Goal: Task Accomplishment & Management: Complete application form

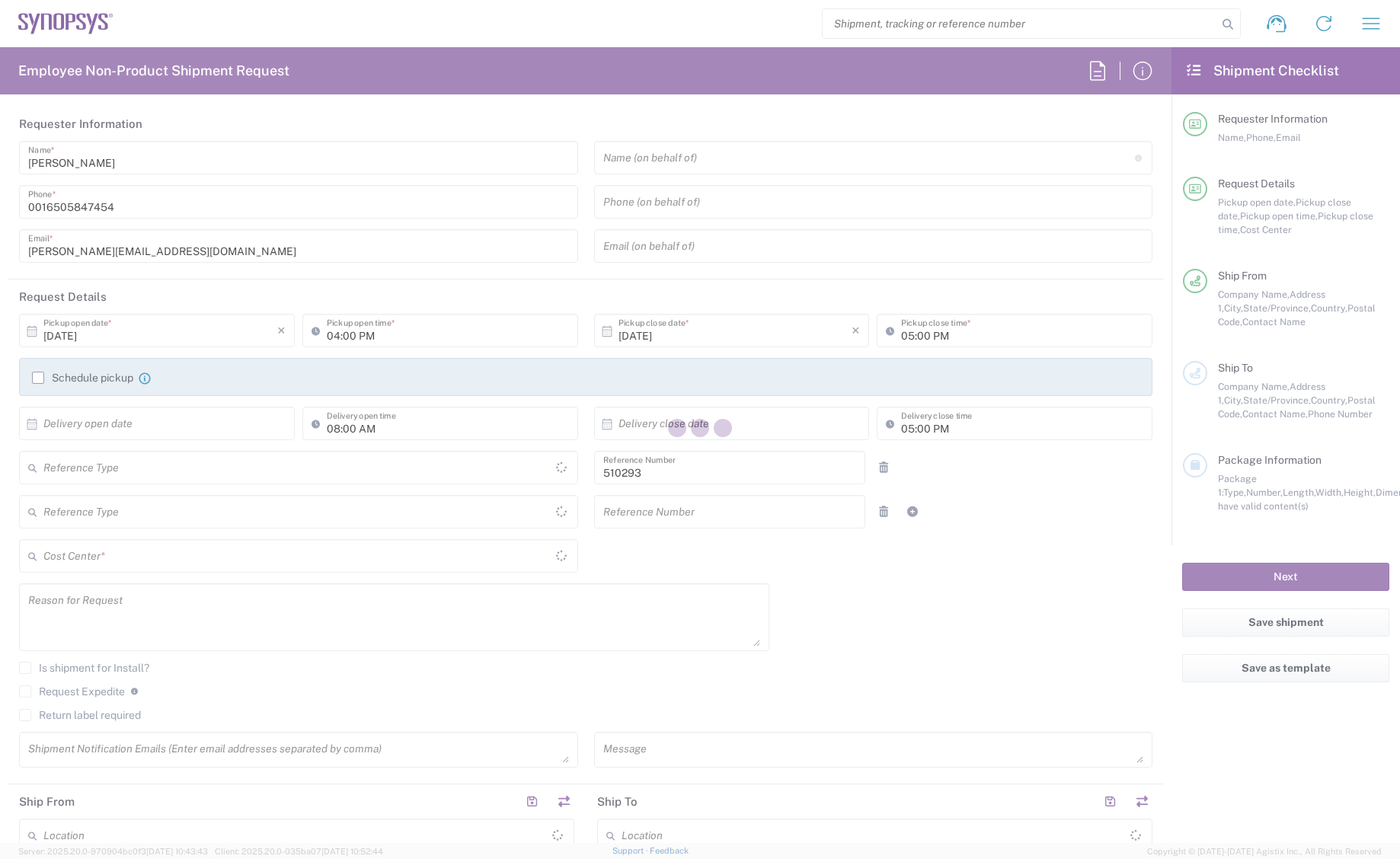
type input "Department"
type input "US01, SDG, Admin 510293"
type input "[GEOGRAPHIC_DATA]"
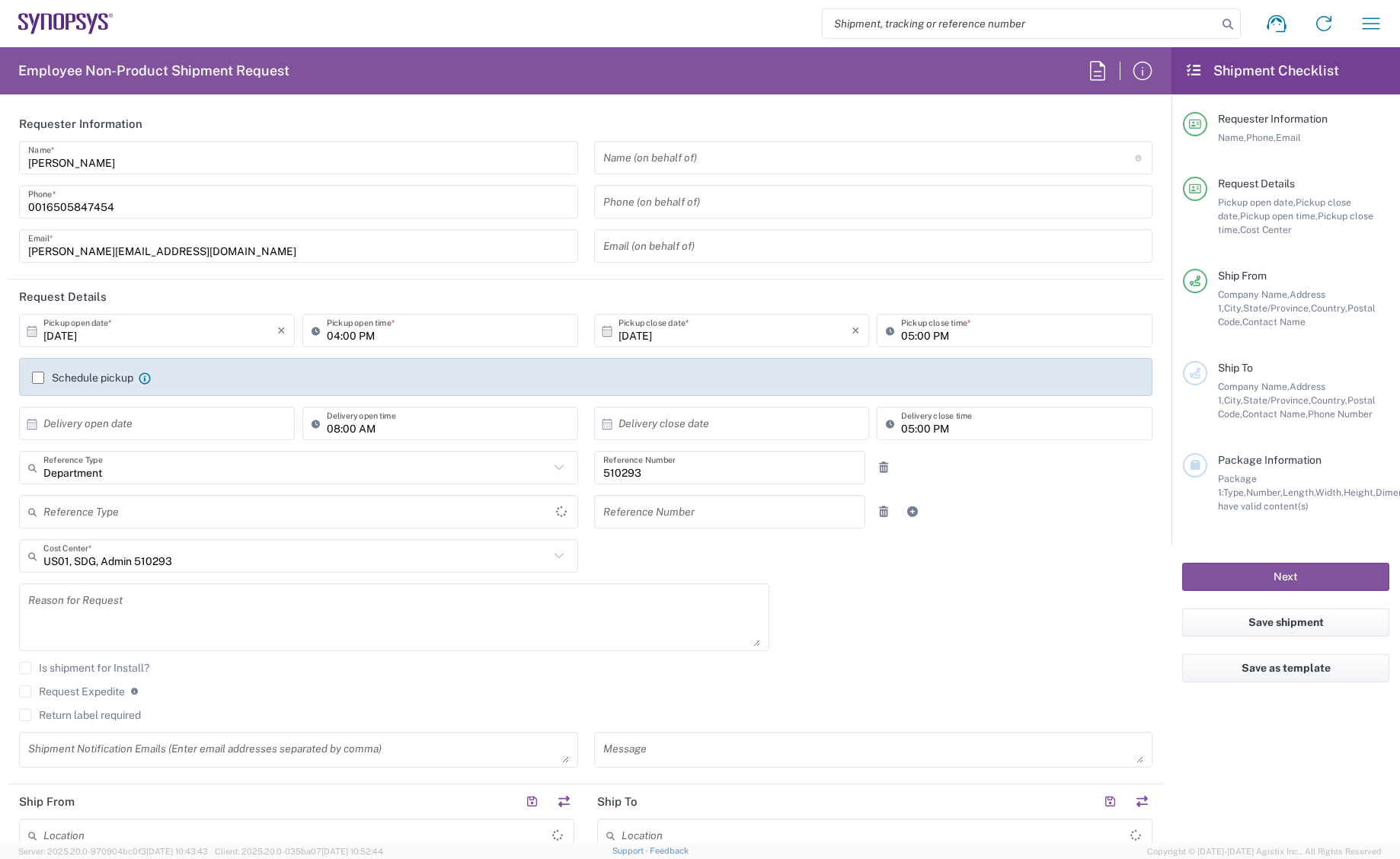
type input "[US_STATE]"
type input "[GEOGRAPHIC_DATA]"
type input "Delivered at Place"
type input "Headquarters USSV"
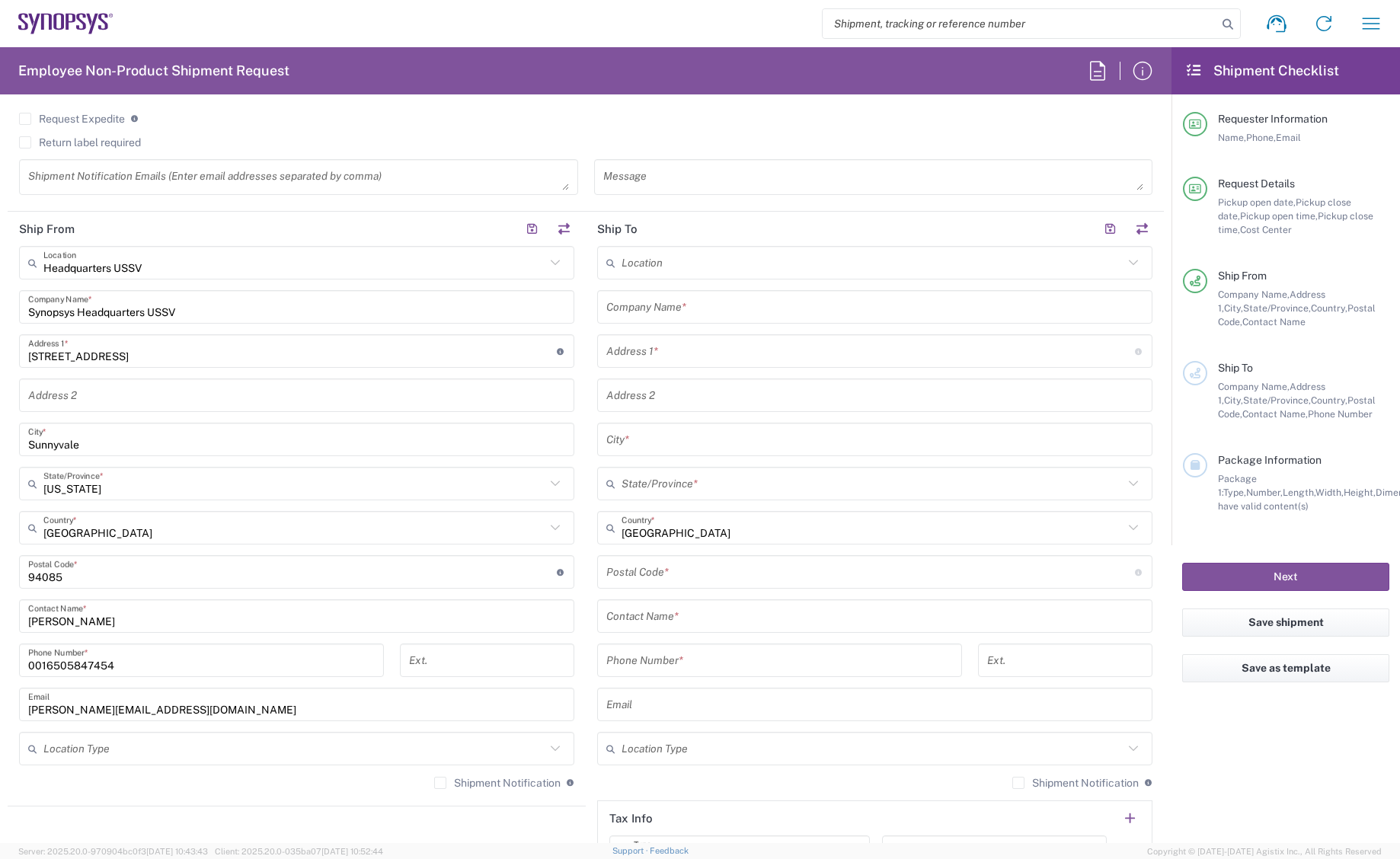
scroll to position [533, 0]
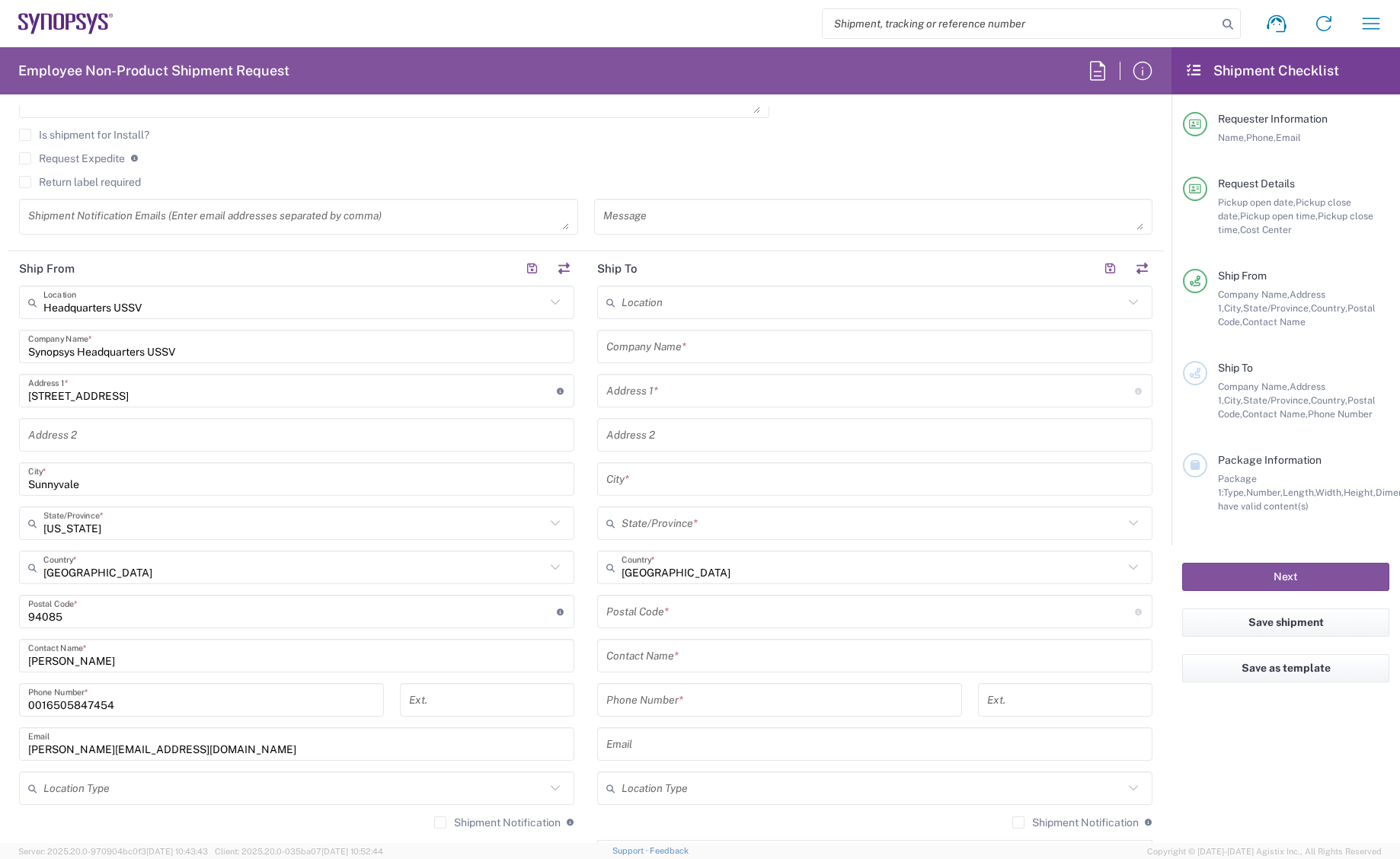
click at [720, 306] on input "text" at bounding box center [873, 302] width 502 height 26
click at [644, 508] on span "Taipei TW01" at bounding box center [867, 514] width 547 height 24
type input "Taipei TW01"
type input "Synopsys Taipei TW01"
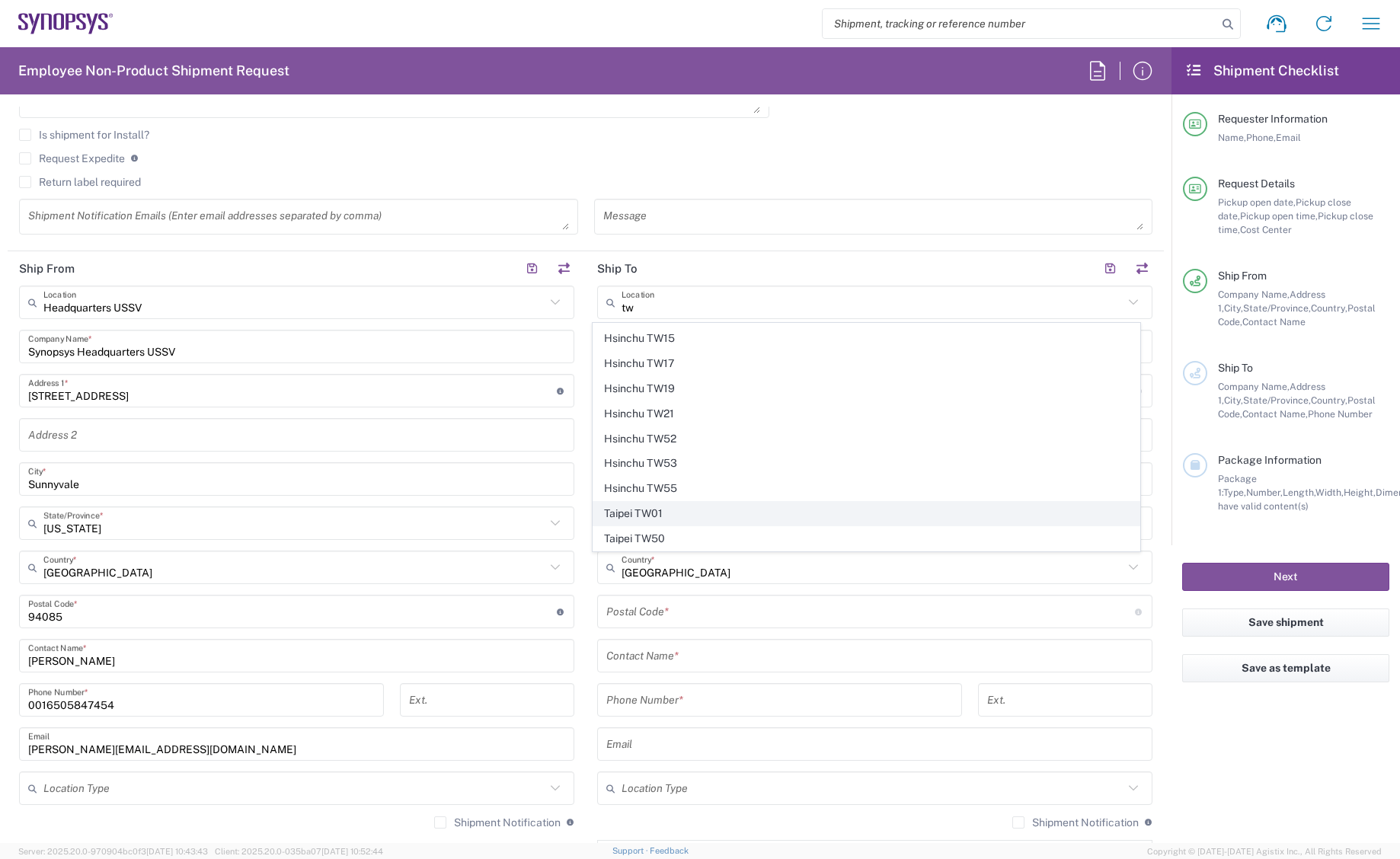
type input "Rm3108 31F 333 Section 1 Keelung Rd"
type input "Taipei"
type input "Taiwan"
type input "110"
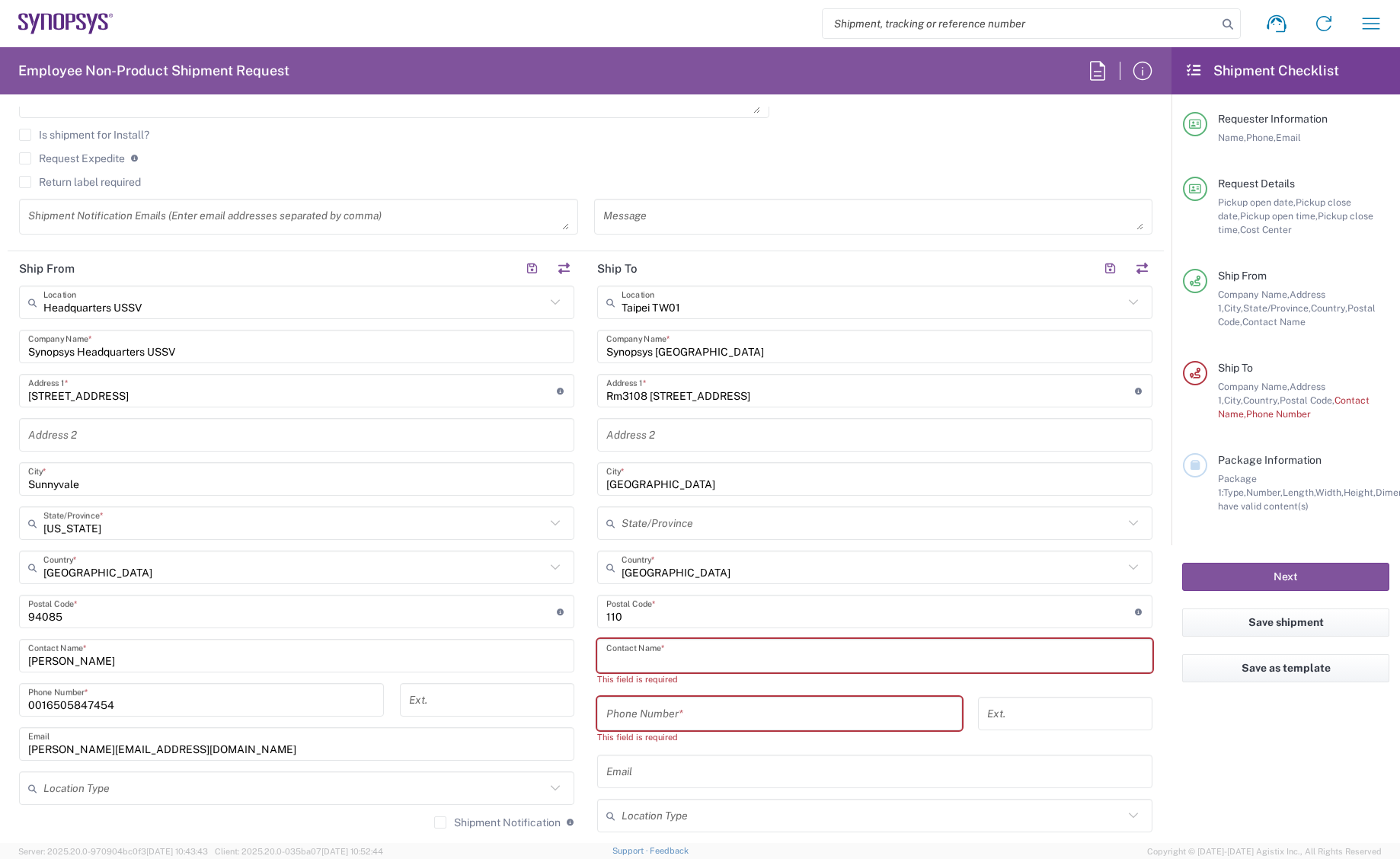
click at [686, 654] on input "text" at bounding box center [875, 656] width 537 height 26
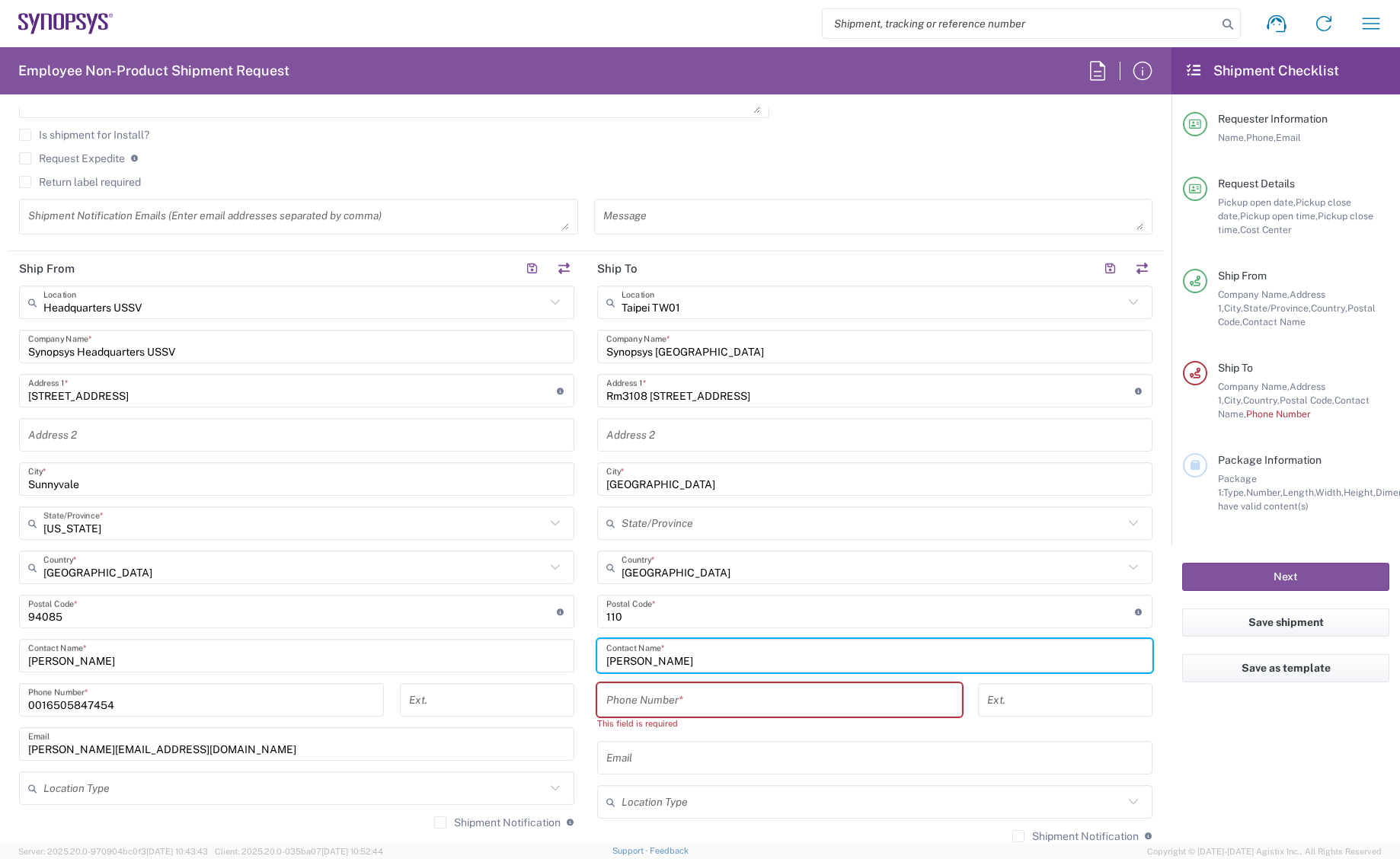
type input "Wanshan Liao"
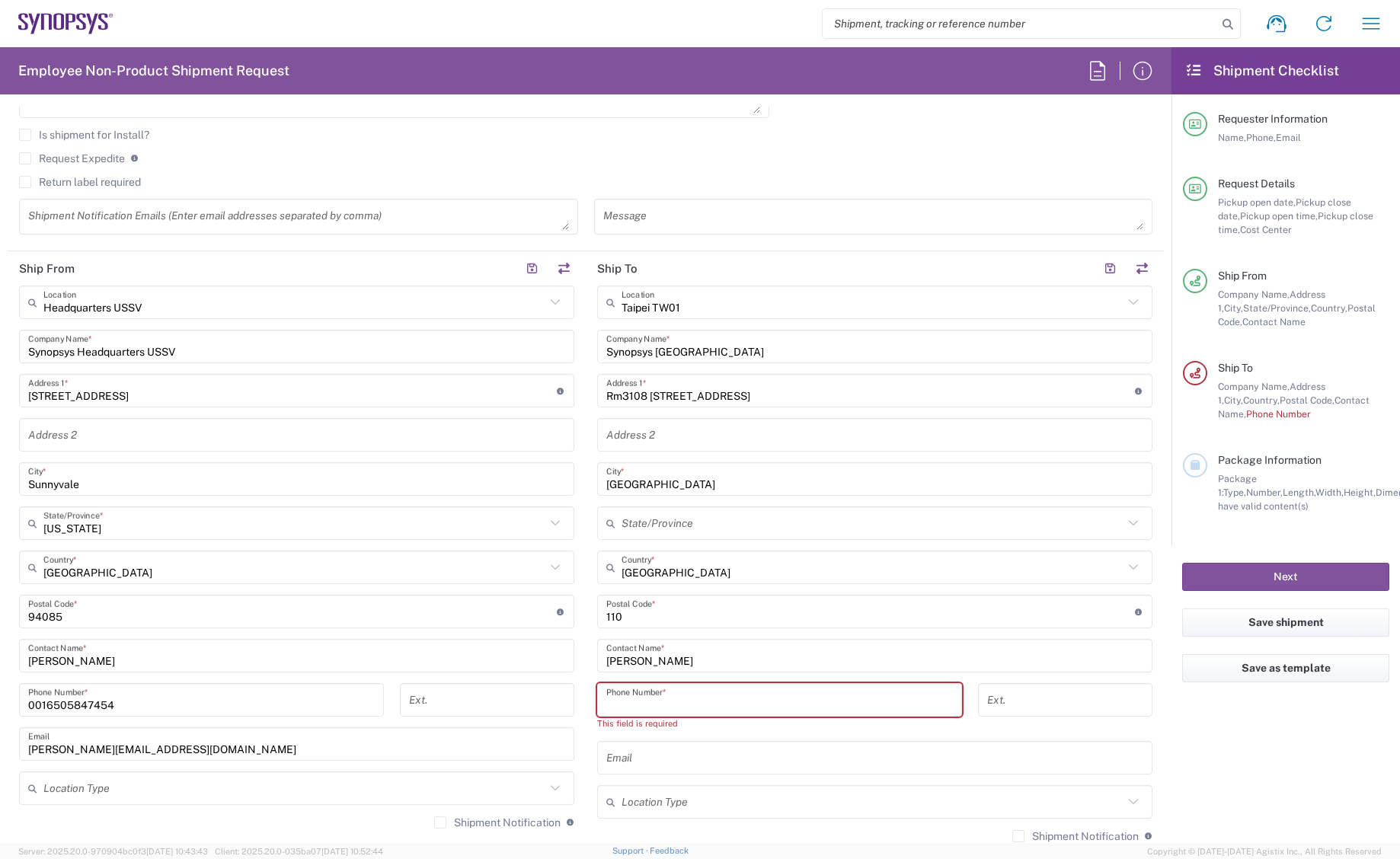
click at [727, 694] on input "tel" at bounding box center [780, 700] width 347 height 26
paste input "886.237255841"
type input "886.237255841"
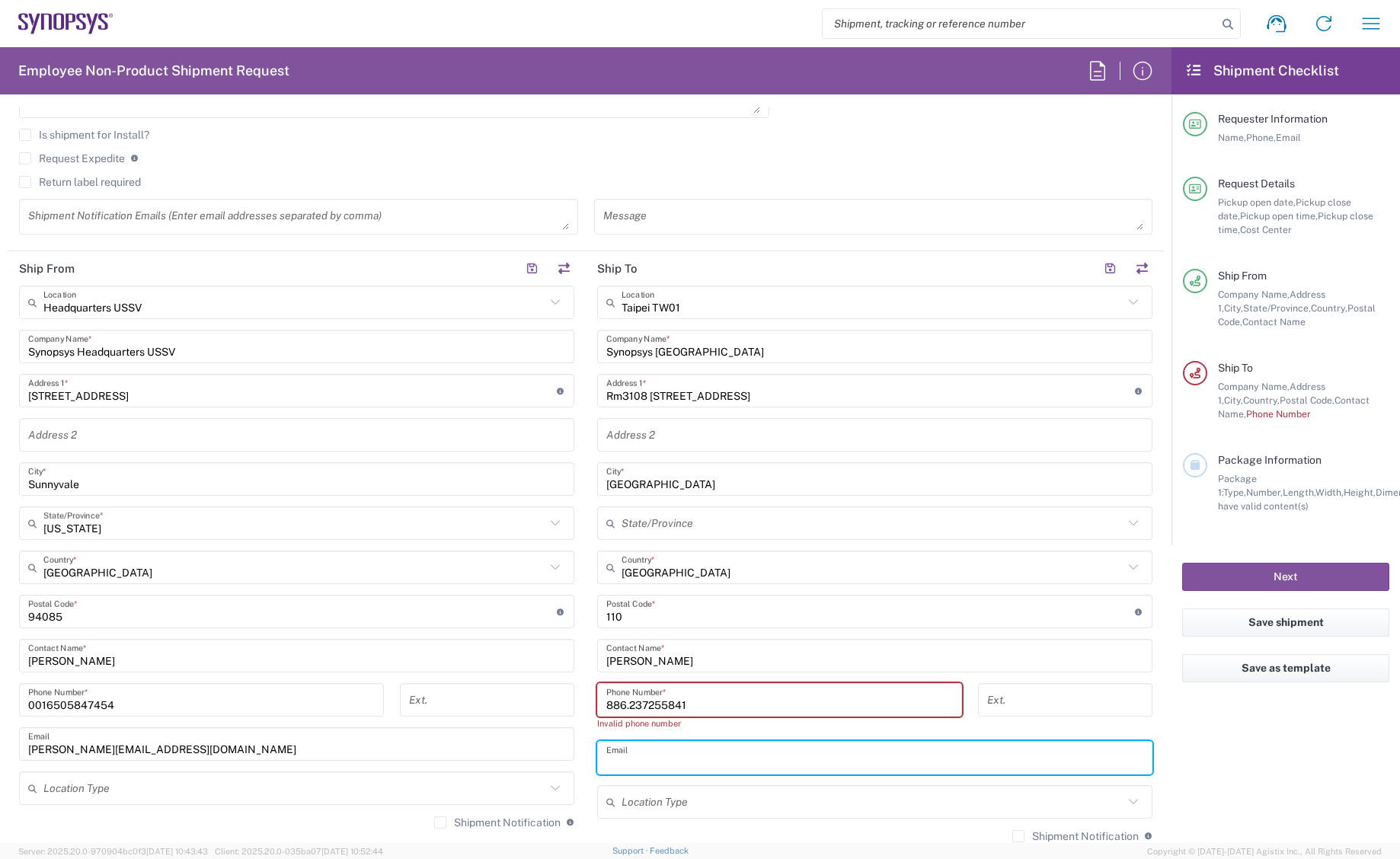
click at [699, 758] on input "text" at bounding box center [875, 758] width 537 height 26
paste input "wanshan@synopsys.com"
type input "wanshan@synopsys.com"
click at [607, 699] on input "886.237255841" at bounding box center [780, 700] width 347 height 26
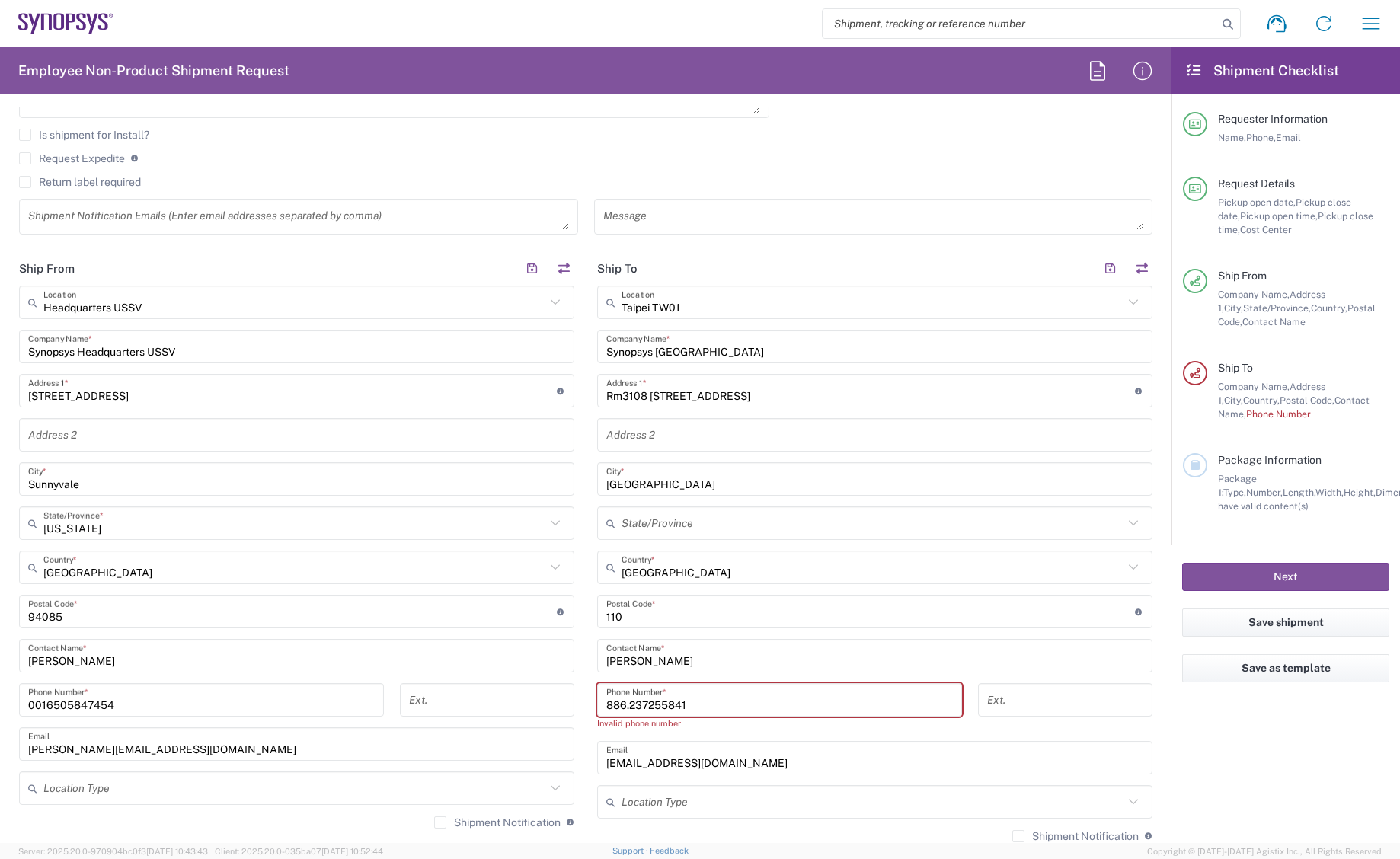
click at [621, 705] on input "886.237255841" at bounding box center [780, 700] width 347 height 26
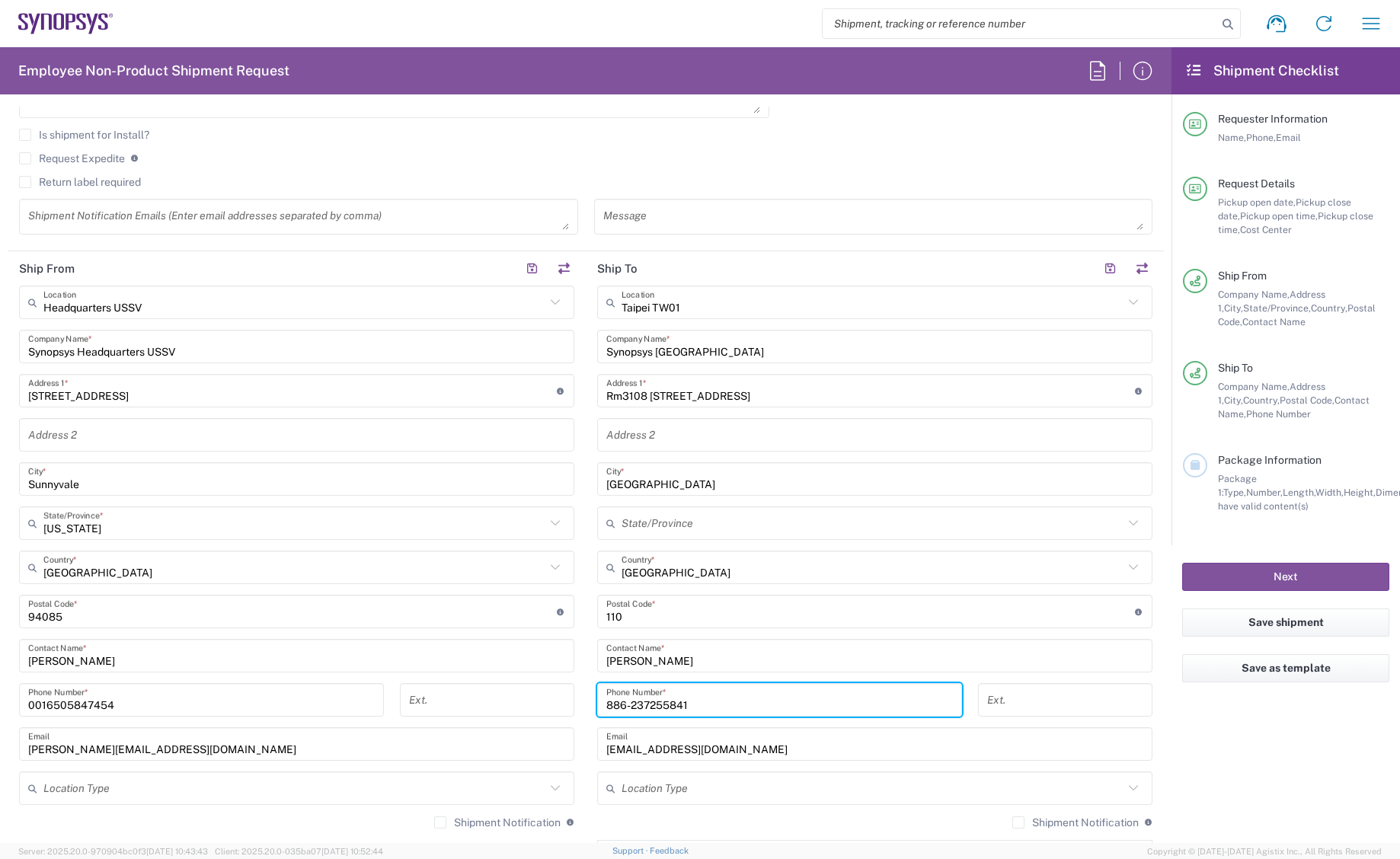
type input "886-237255841"
click at [797, 759] on div "wanshan@synopsys.com Email" at bounding box center [874, 744] width 555 height 34
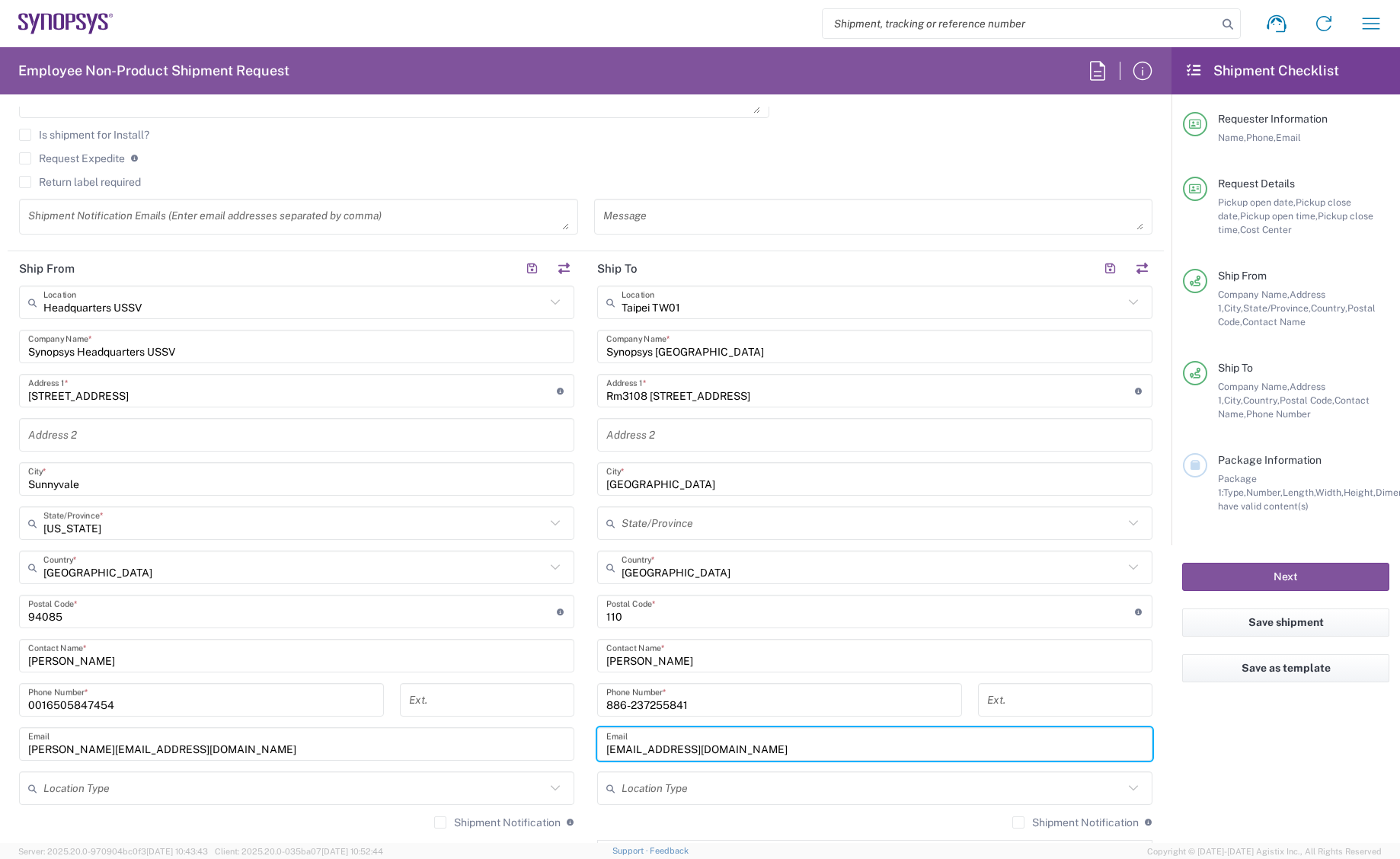
click at [753, 784] on input "text" at bounding box center [873, 789] width 502 height 26
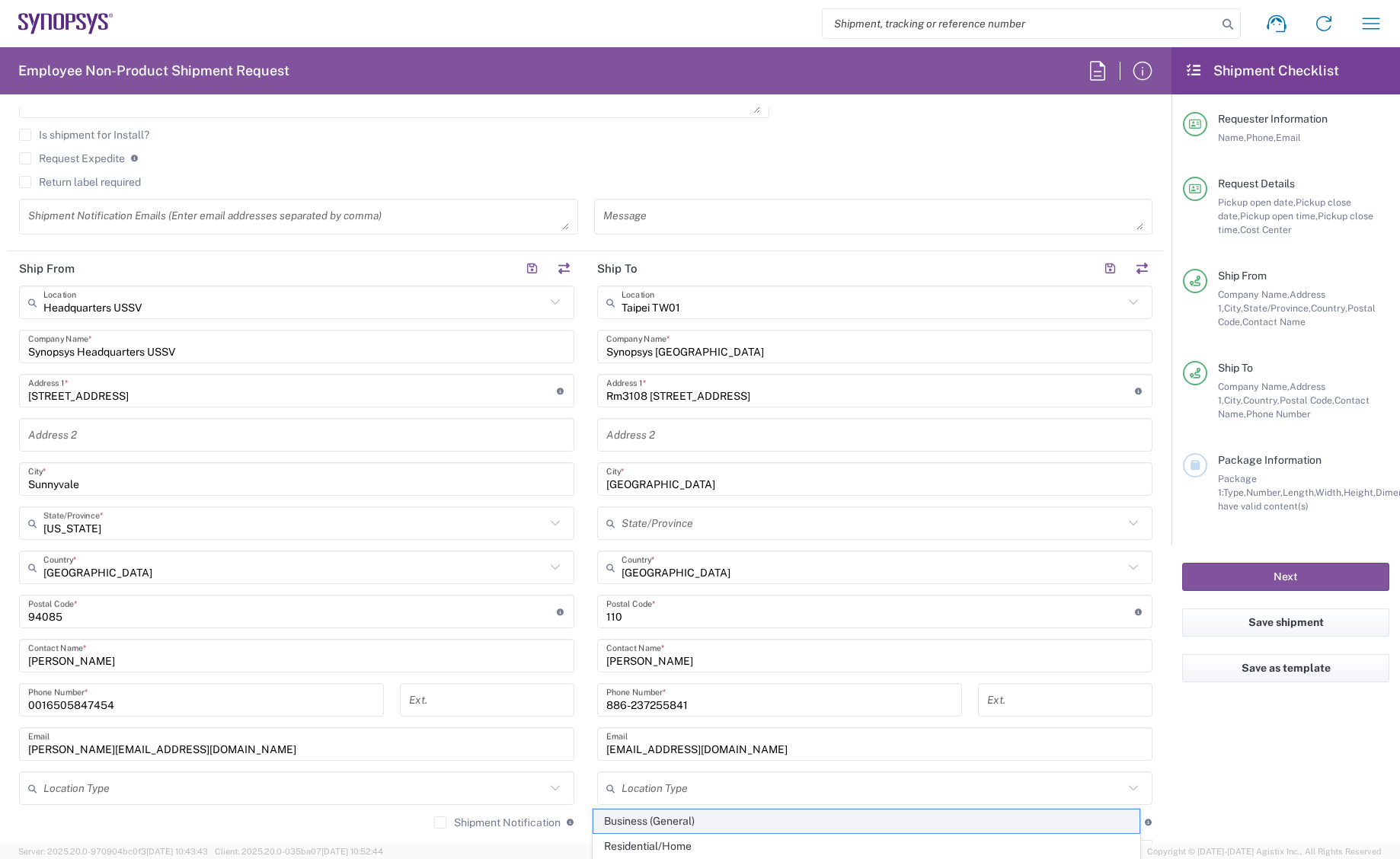
click at [720, 820] on span "Business (General)" at bounding box center [867, 821] width 547 height 24
type input "Business (General)"
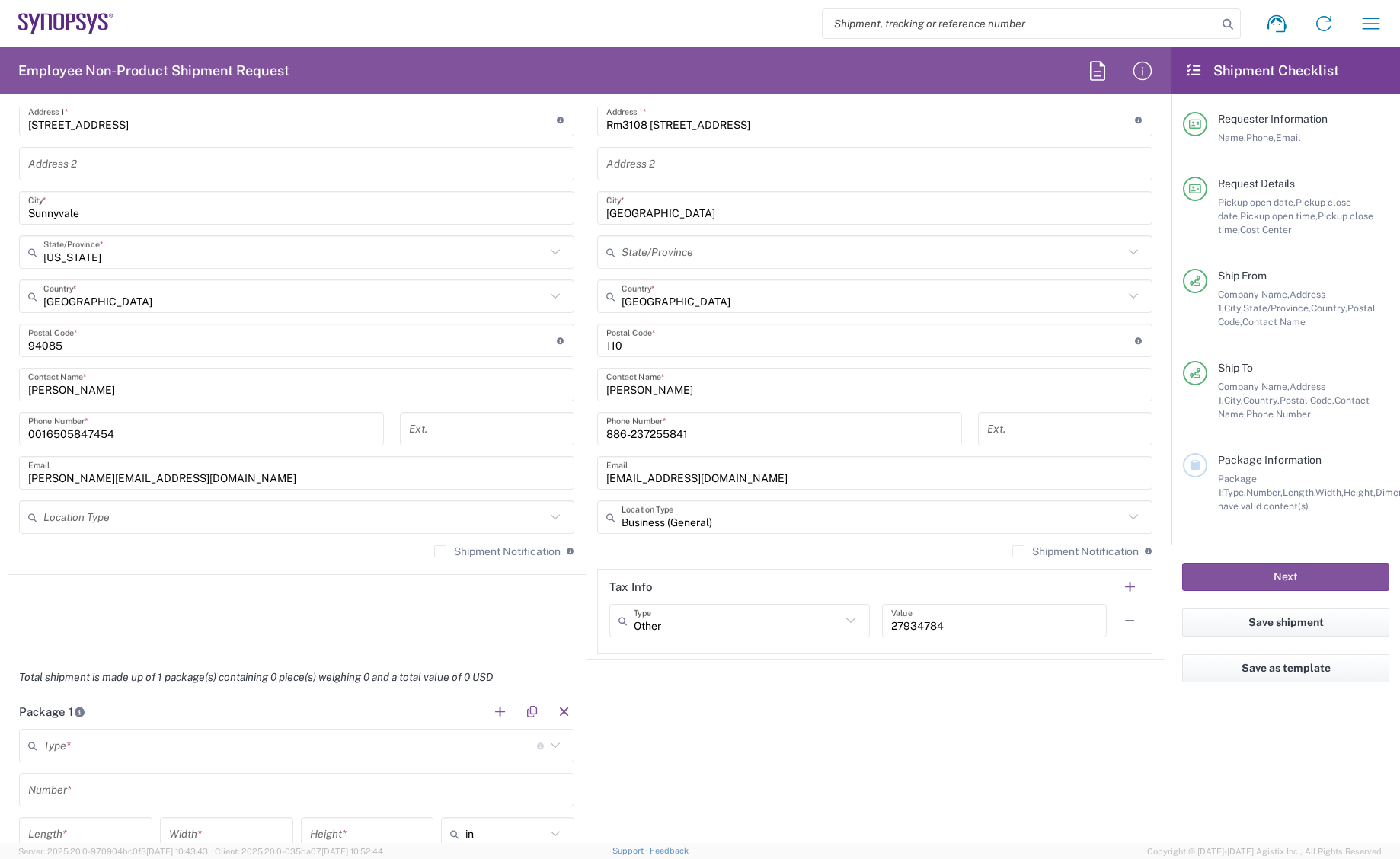
scroll to position [838, 0]
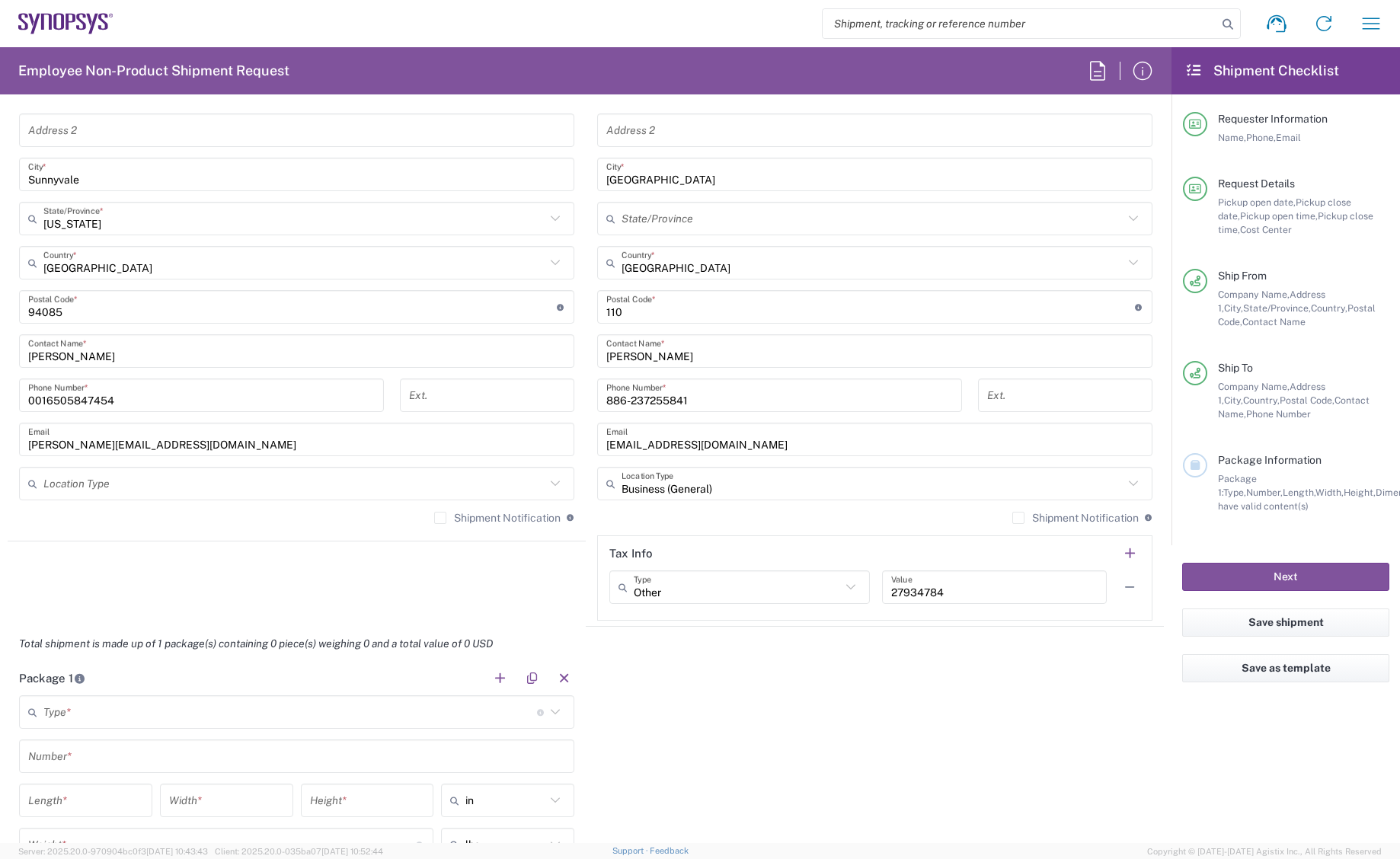
click at [184, 474] on input "text" at bounding box center [294, 483] width 502 height 26
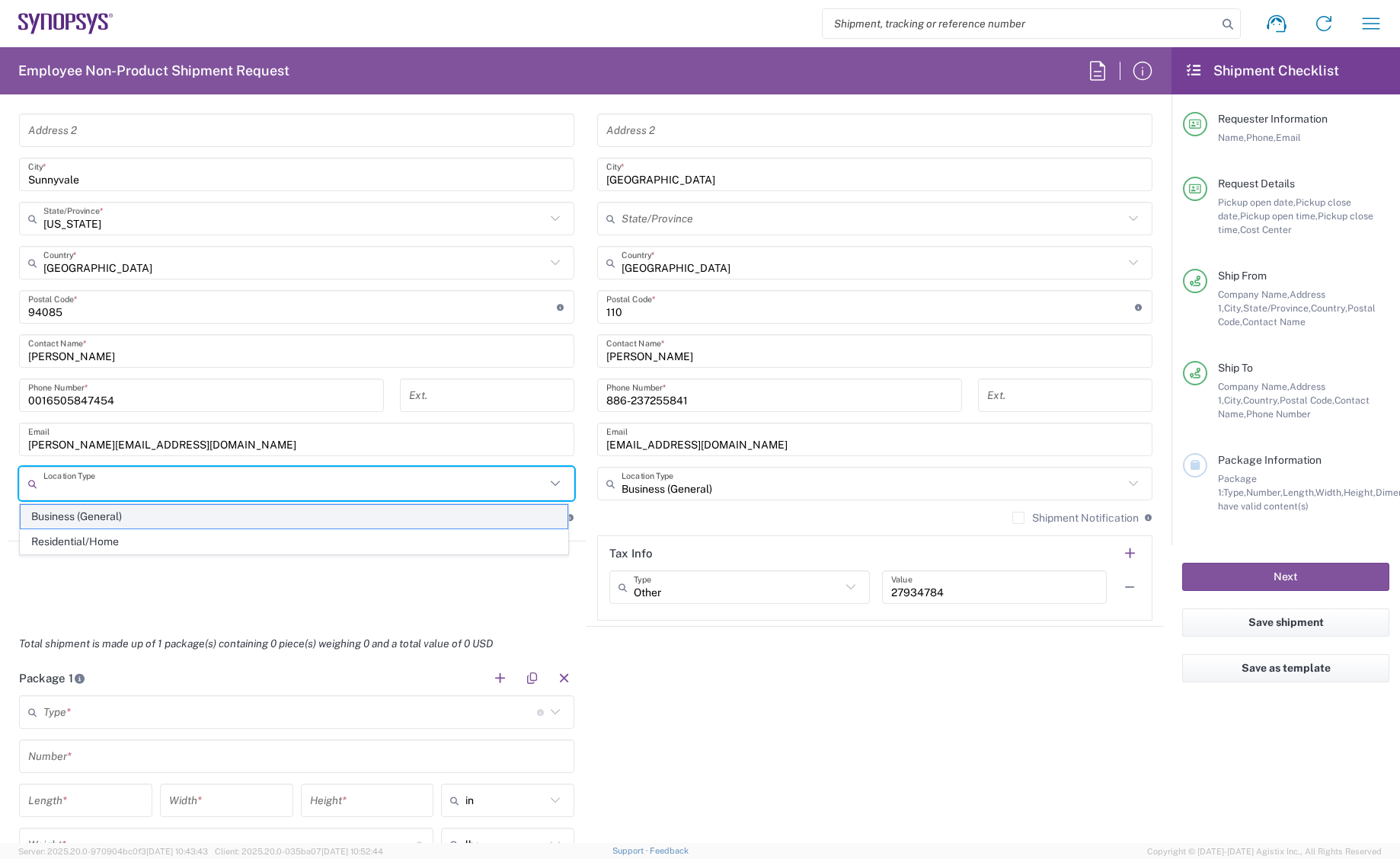
click at [141, 514] on span "Business (General)" at bounding box center [294, 517] width 547 height 24
type input "Business (General)"
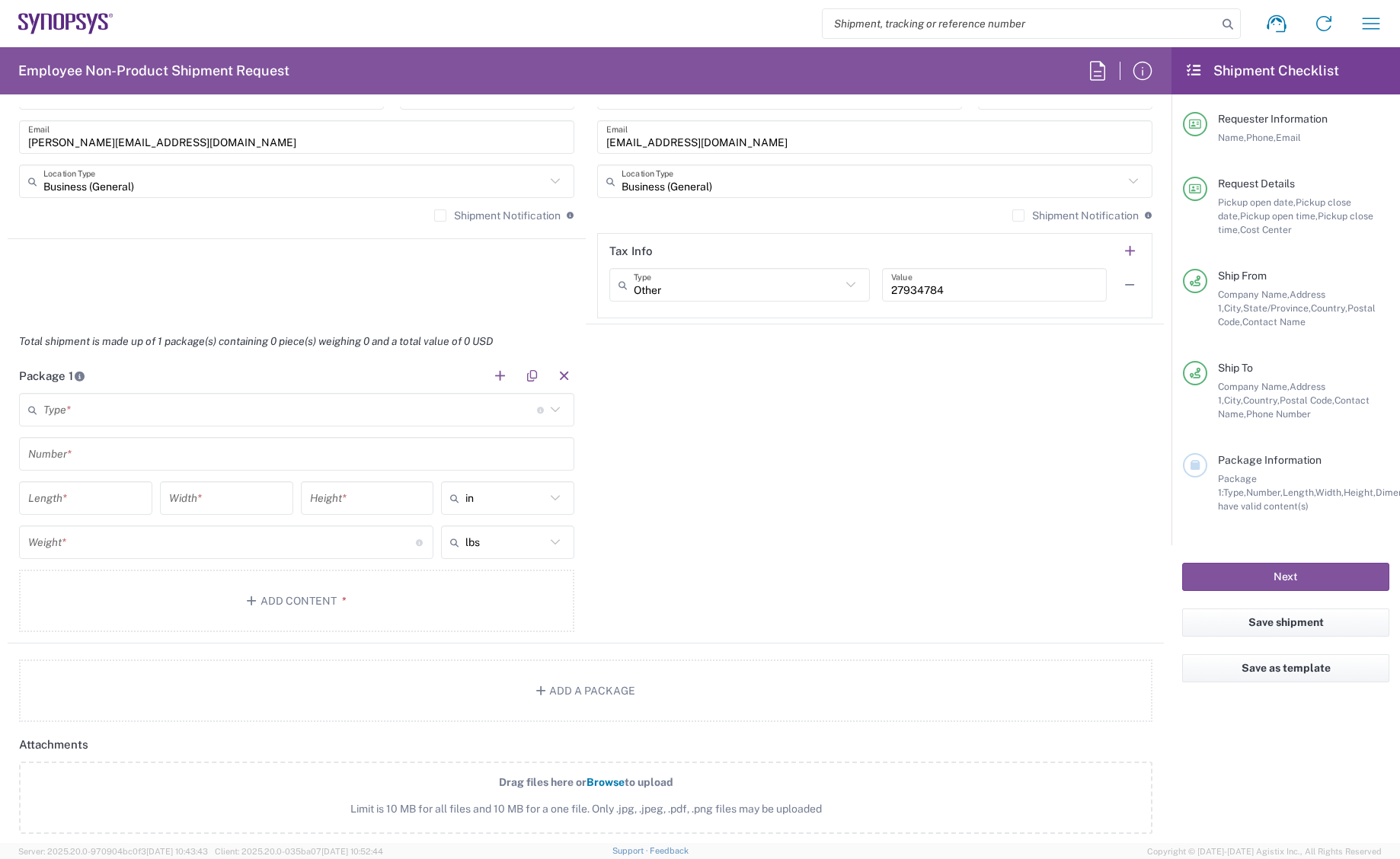
scroll to position [1143, 0]
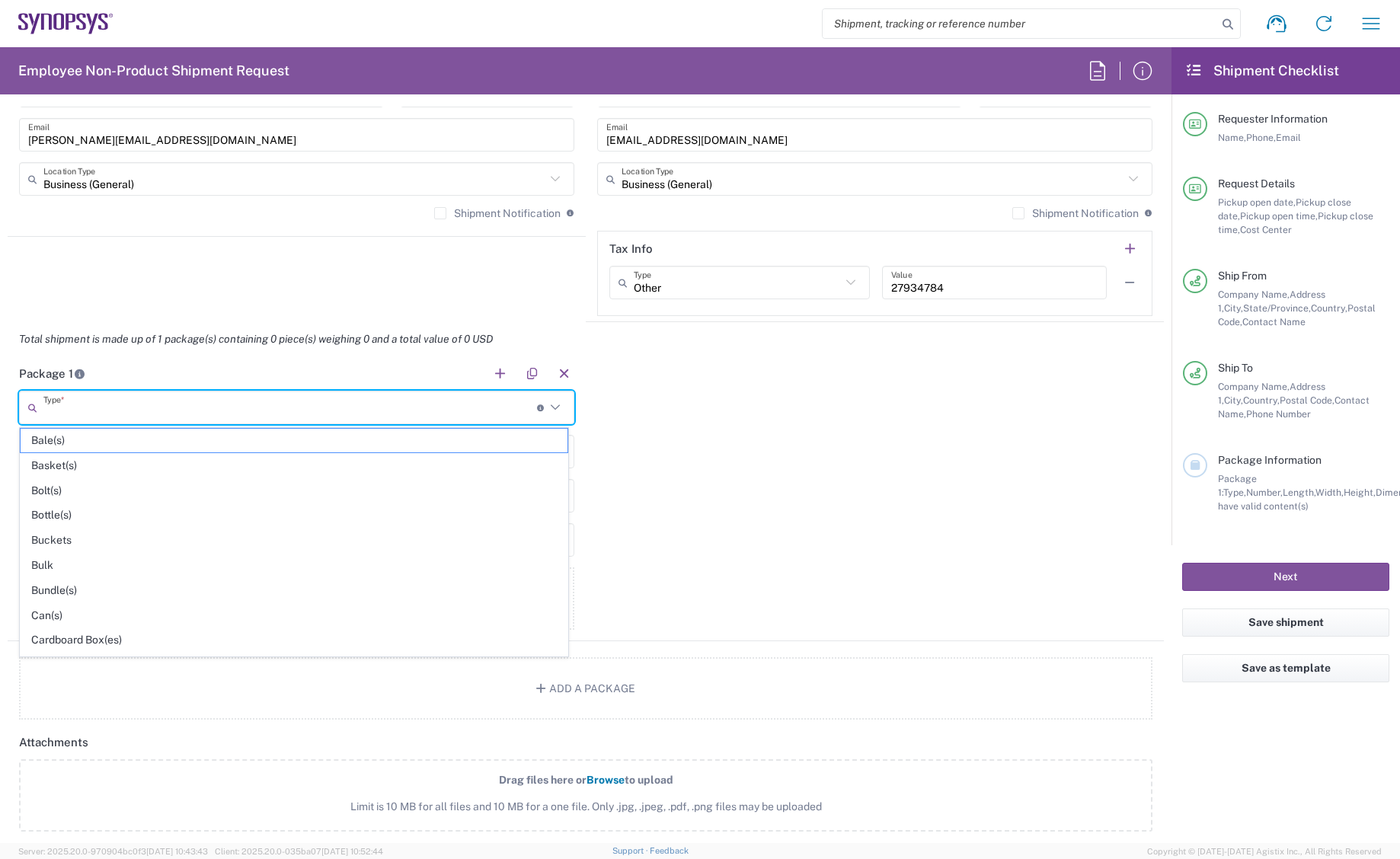
click at [171, 400] on input "text" at bounding box center [290, 408] width 494 height 26
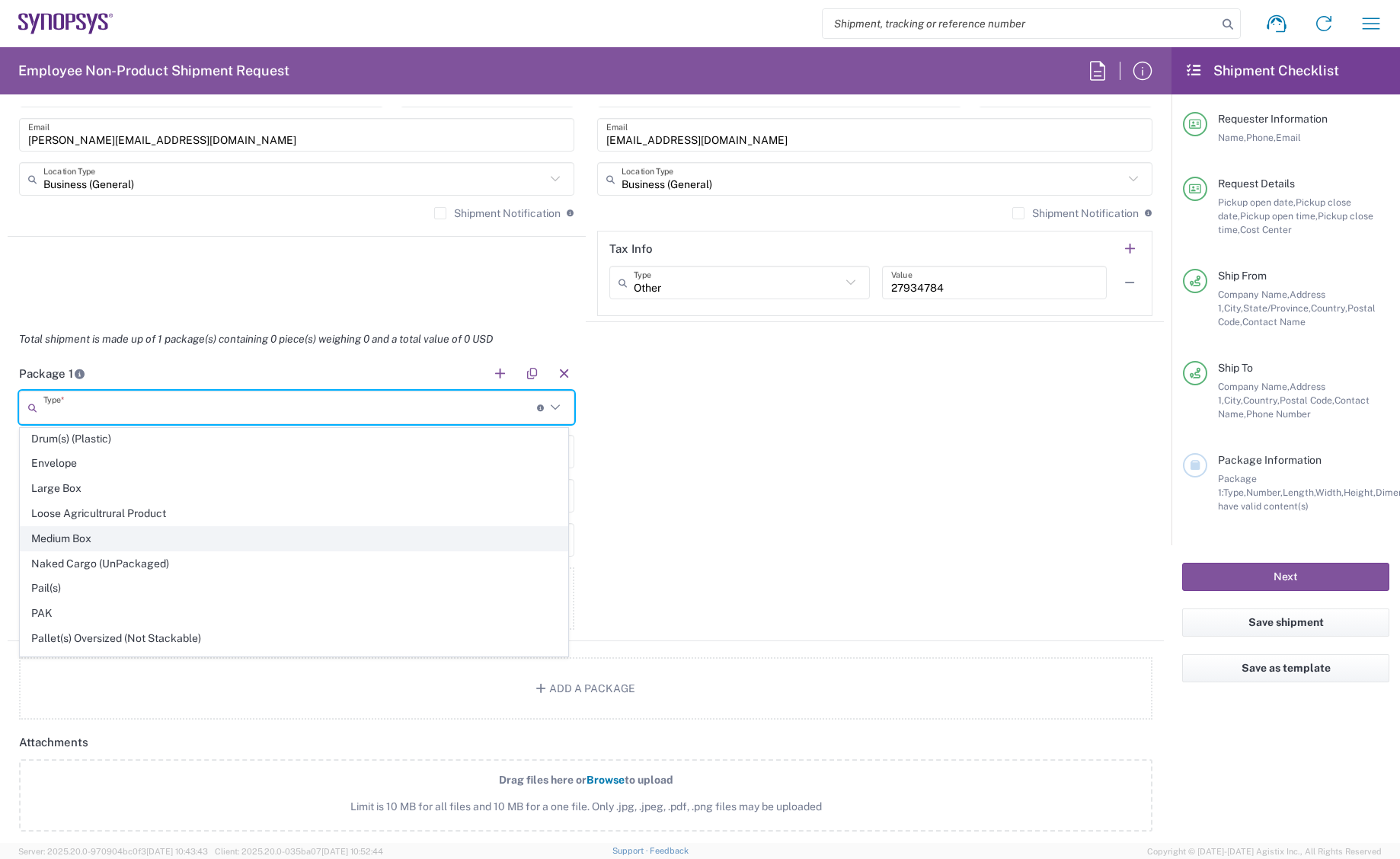
scroll to position [381, 0]
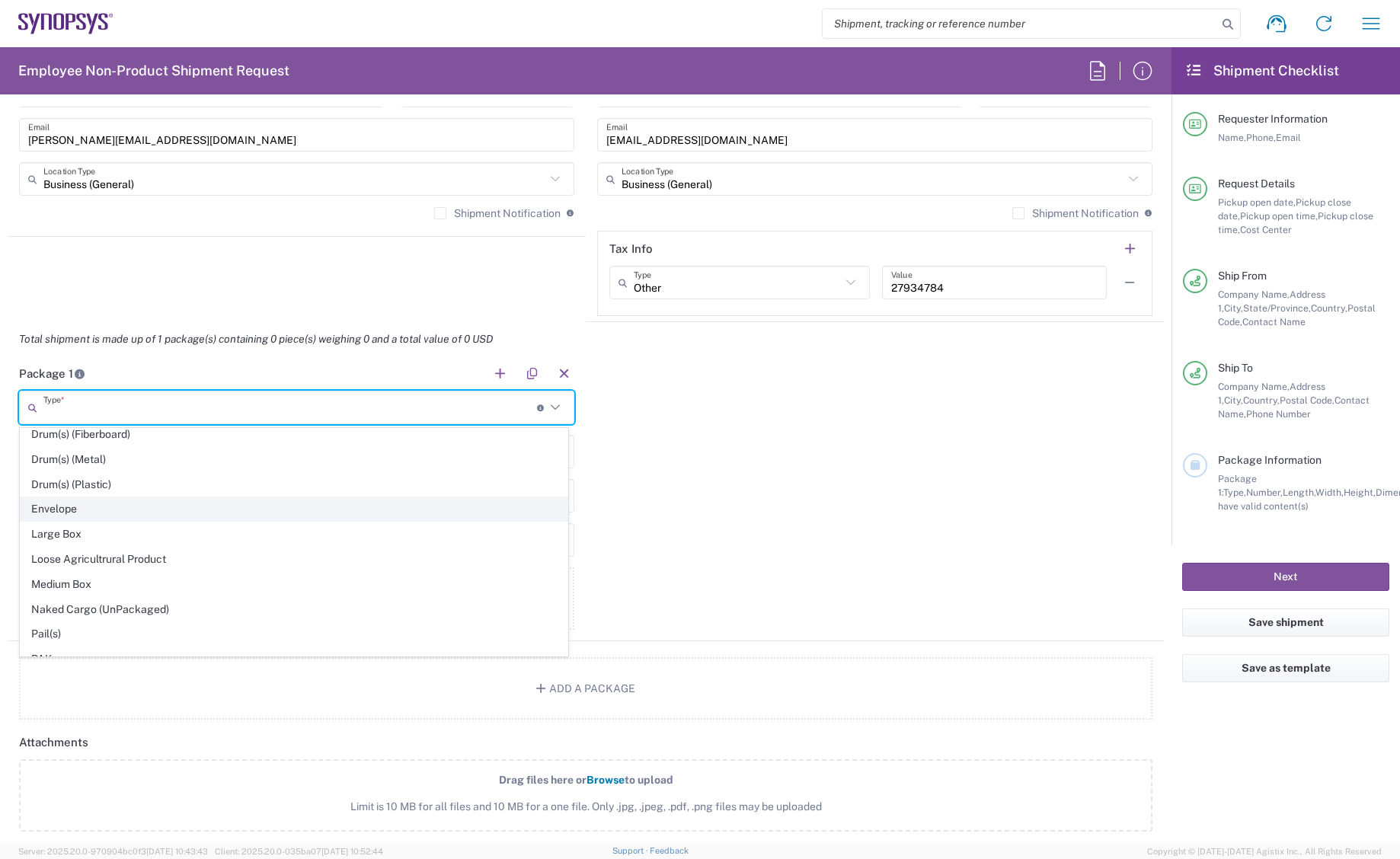
click at [50, 506] on span "Envelope" at bounding box center [294, 510] width 547 height 24
type input "Envelope"
type input "1"
type input "9.5"
type input "12.5"
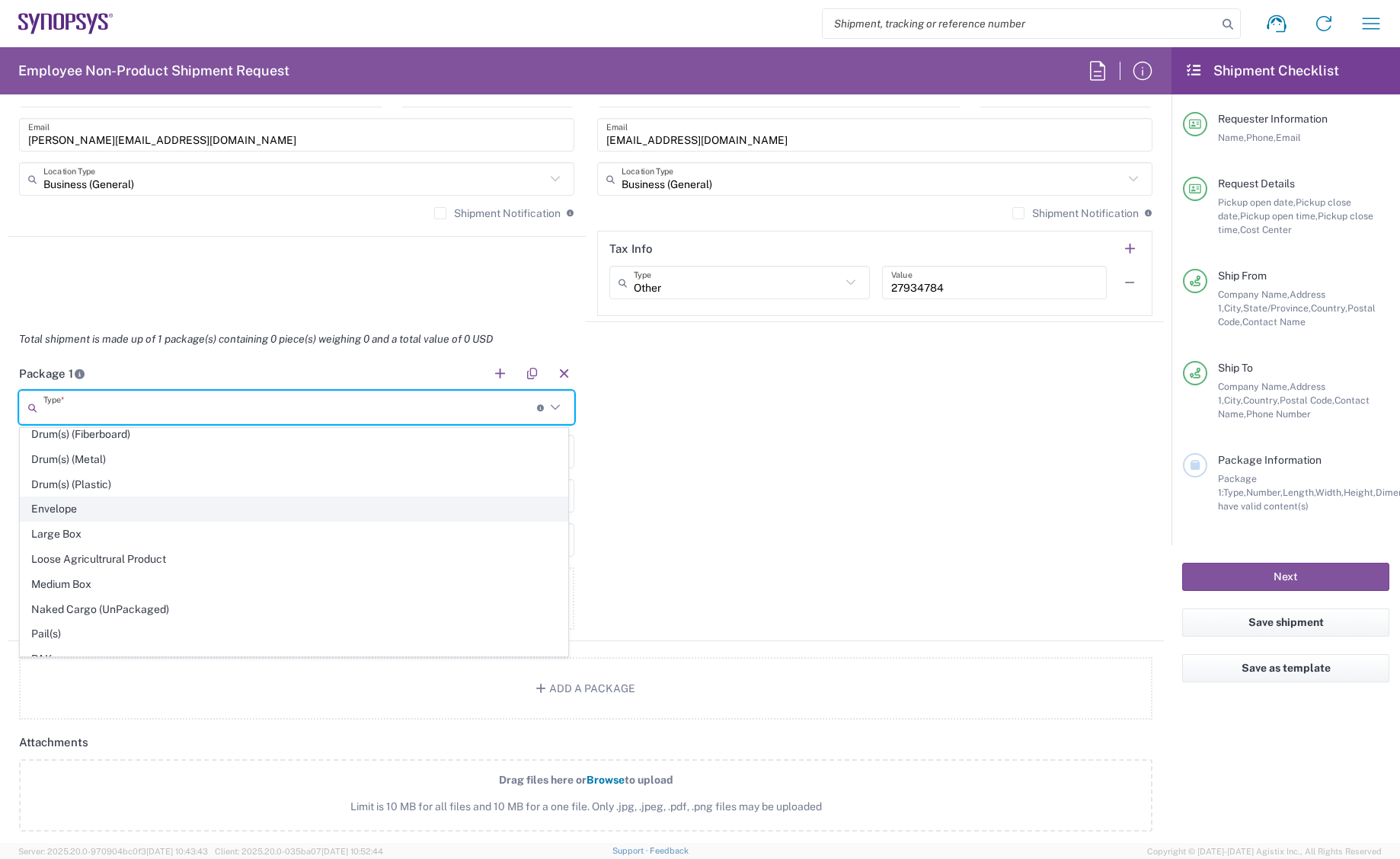
type input "0.25"
type input "1"
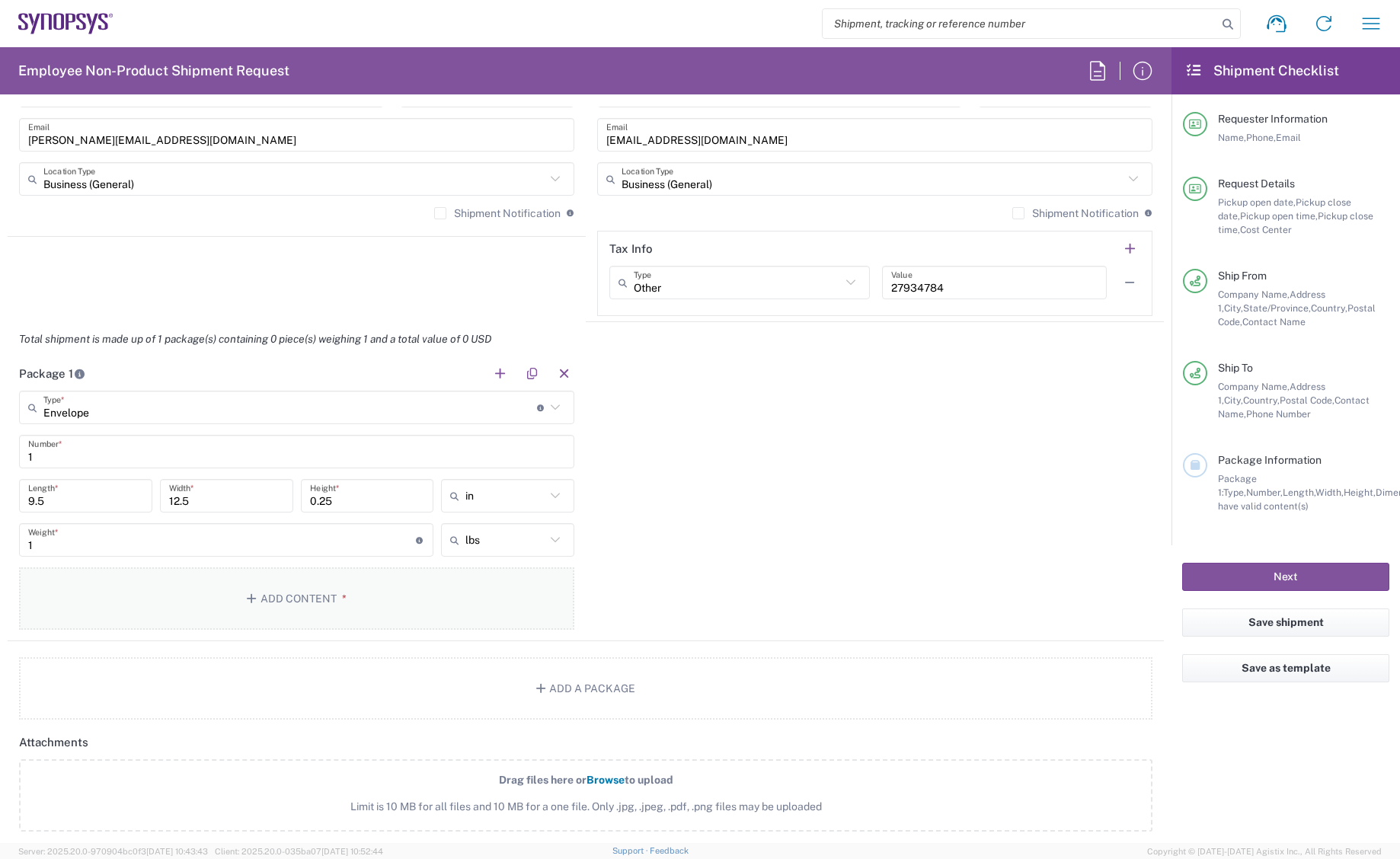
click at [270, 602] on button "Add Content *" at bounding box center [296, 599] width 555 height 62
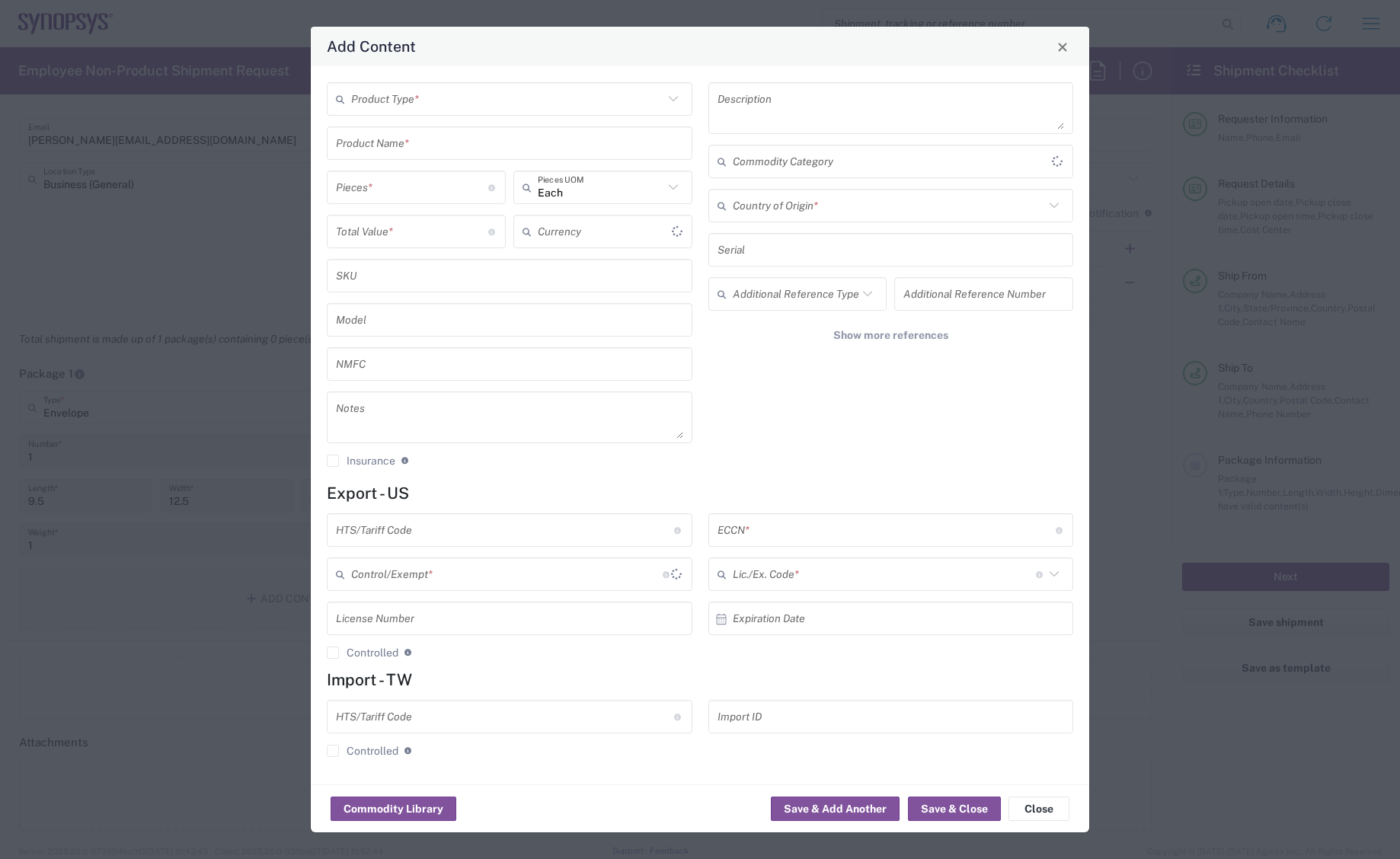
type input "US Dollar"
click at [503, 93] on input "text" at bounding box center [507, 99] width 312 height 26
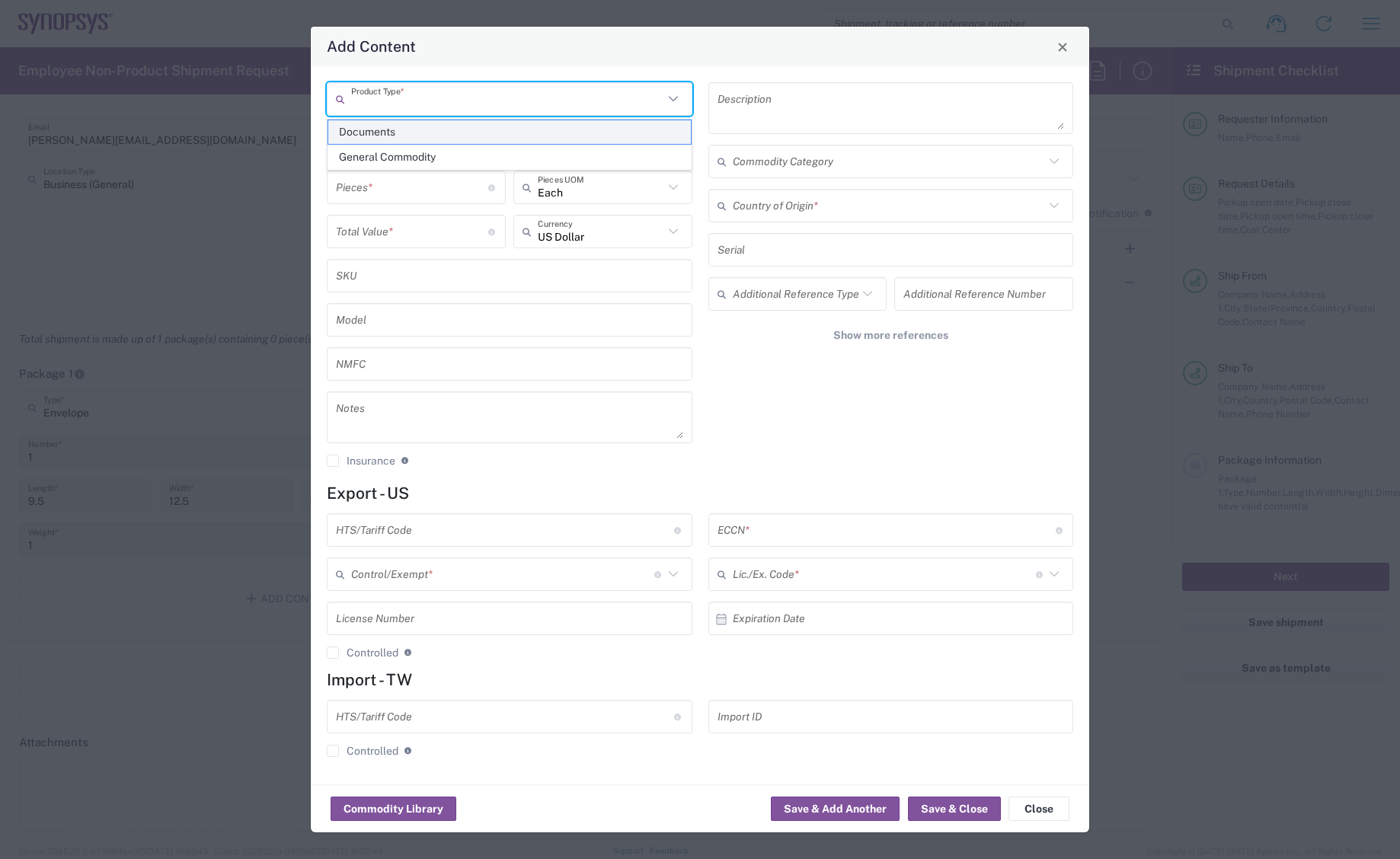
click at [408, 129] on span "Documents" at bounding box center [510, 133] width 363 height 24
type input "Documents"
type input "1"
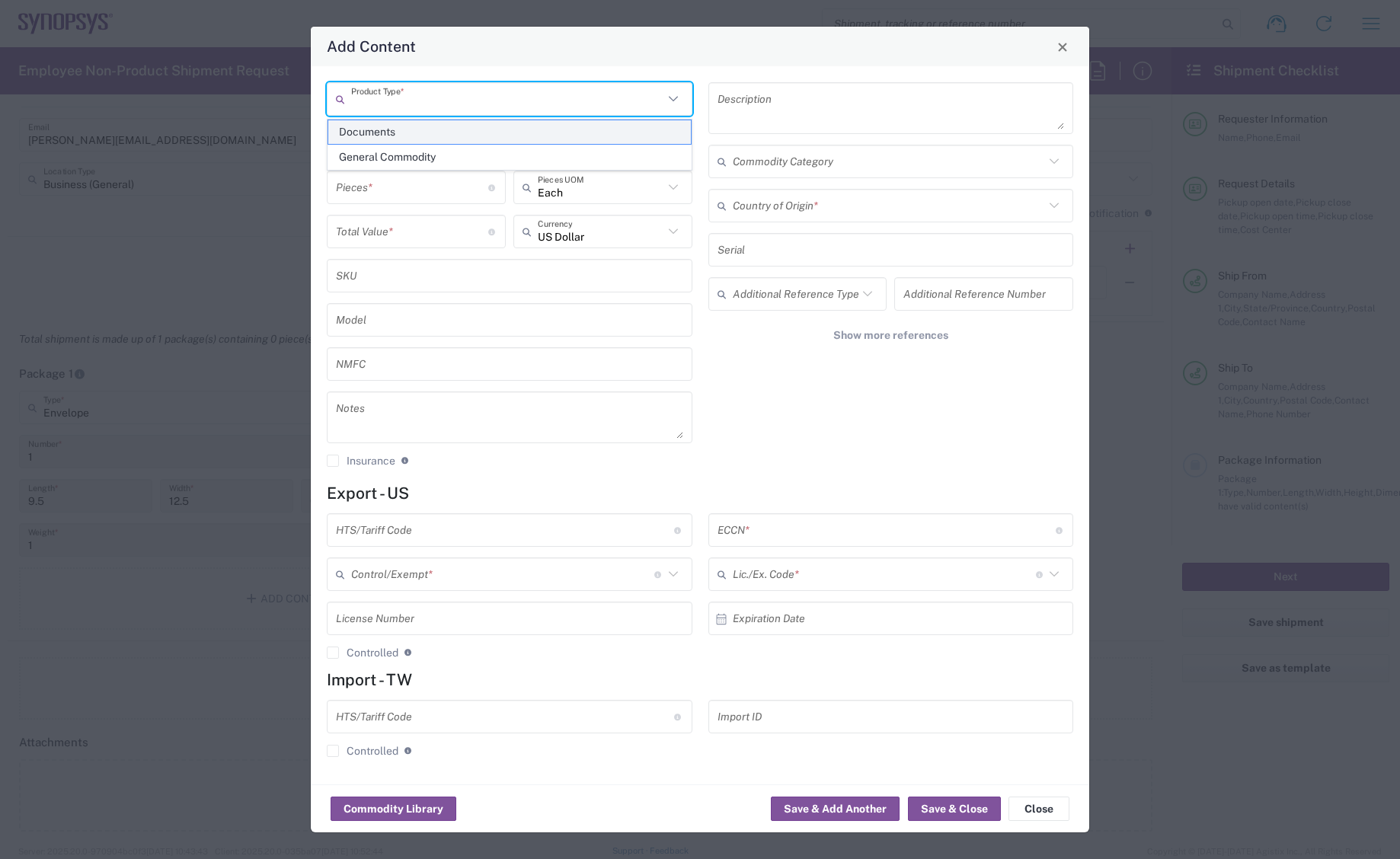
type textarea "Documents"
type input "United States"
type input "0000.00.0000"
type input "FTR Exemption"
type input "0000"
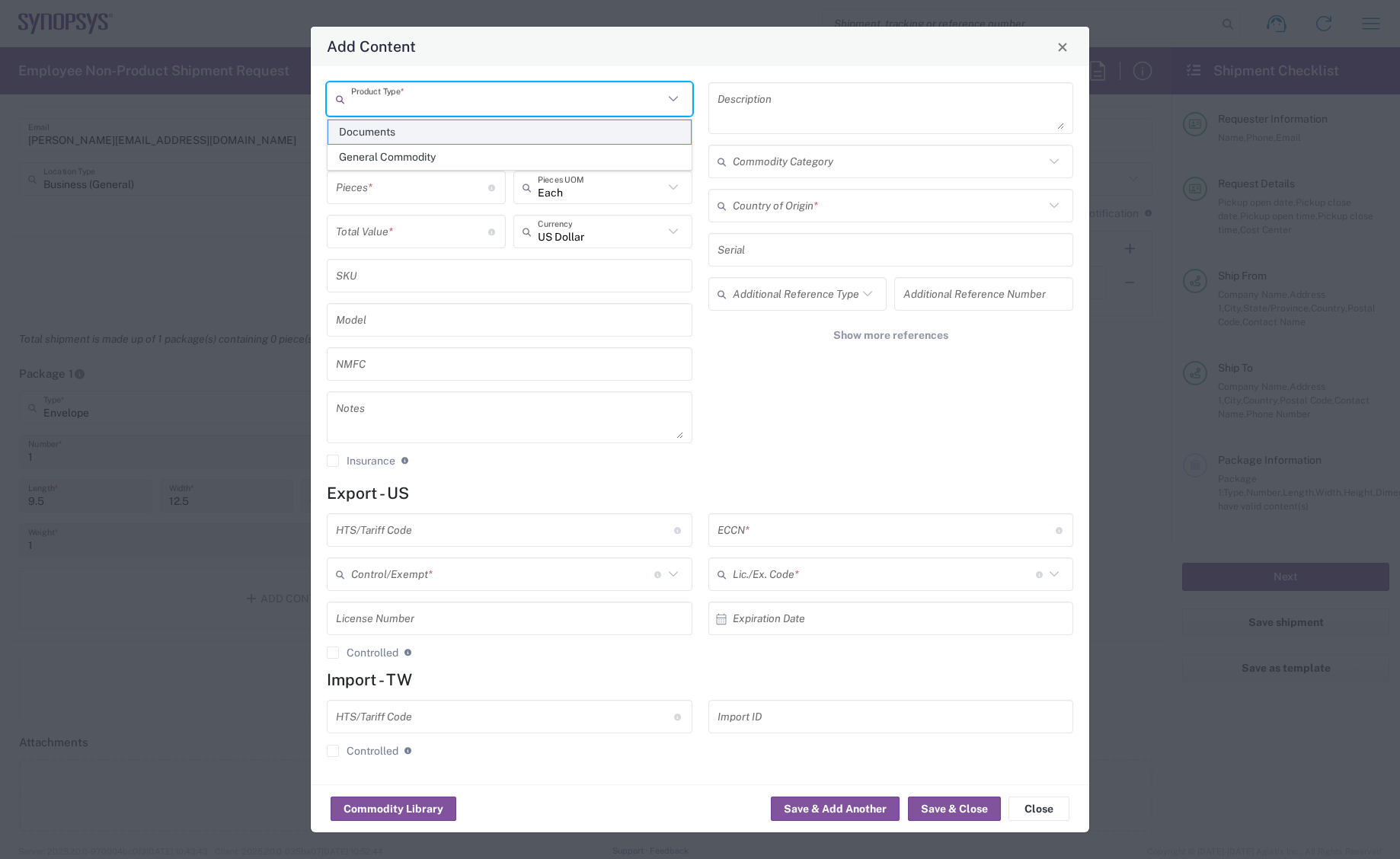
type input "0000.00.0000"
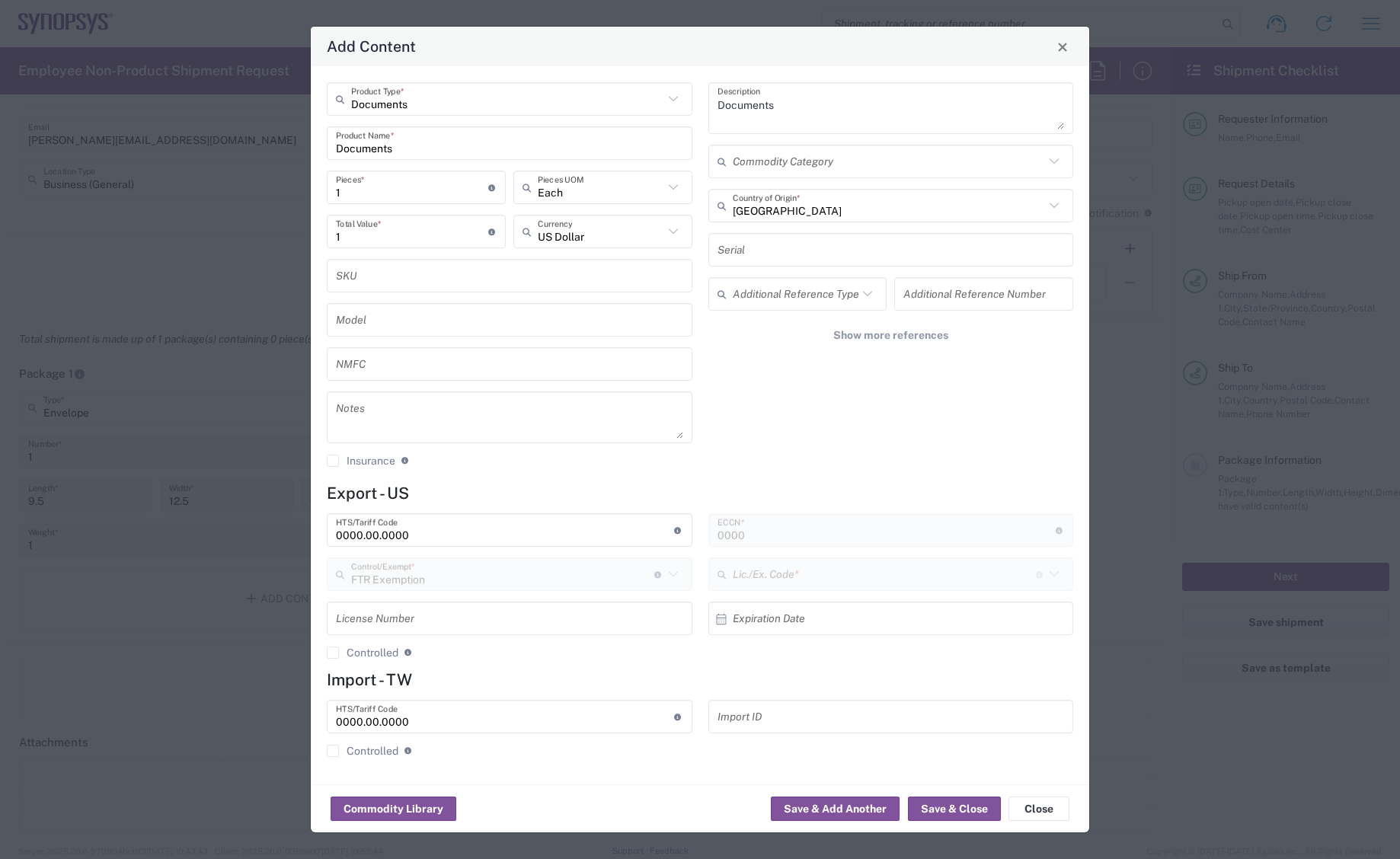
type input "30.37(a)"
click at [949, 808] on button "Save & Close" at bounding box center [954, 809] width 93 height 25
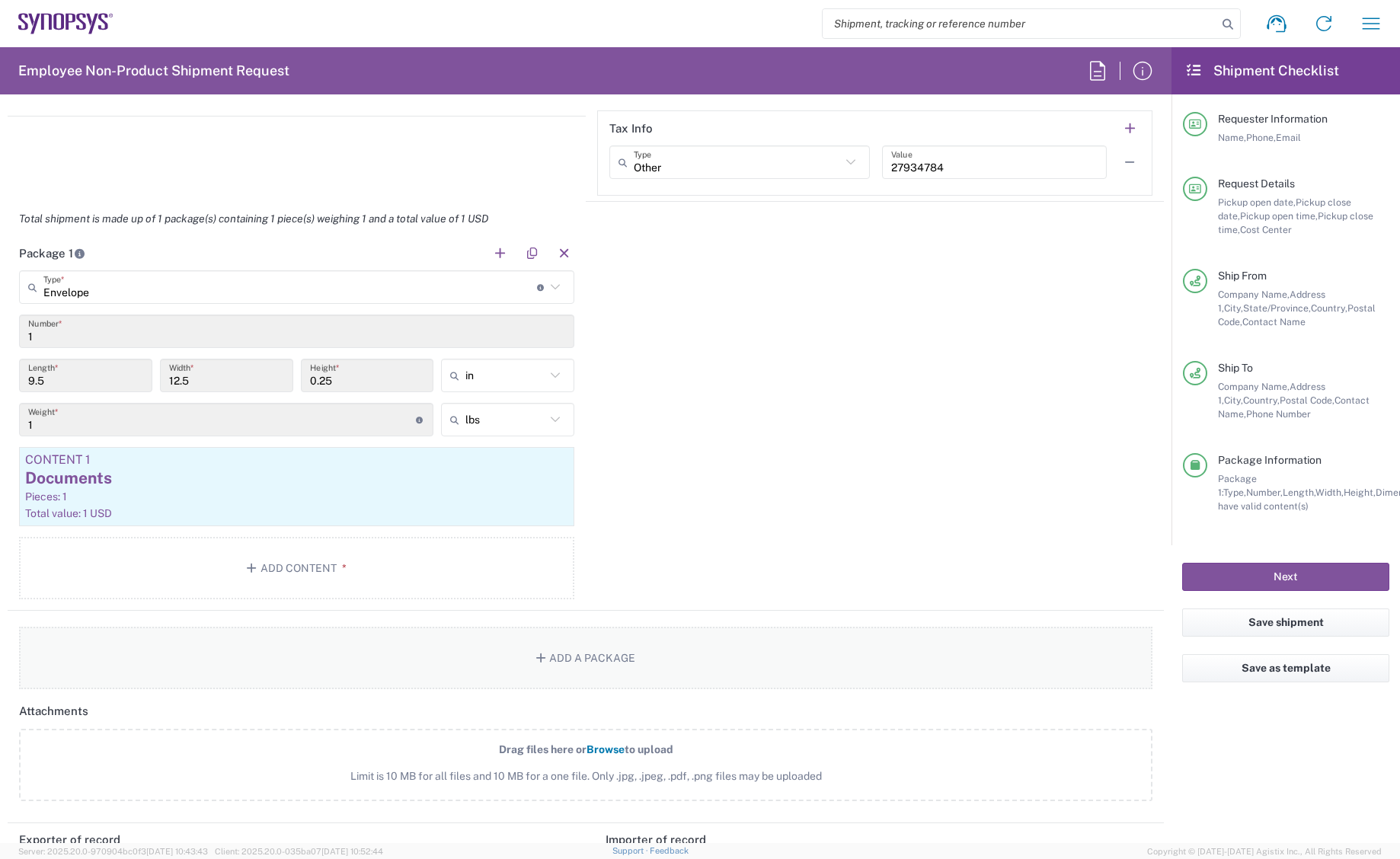
scroll to position [1295, 0]
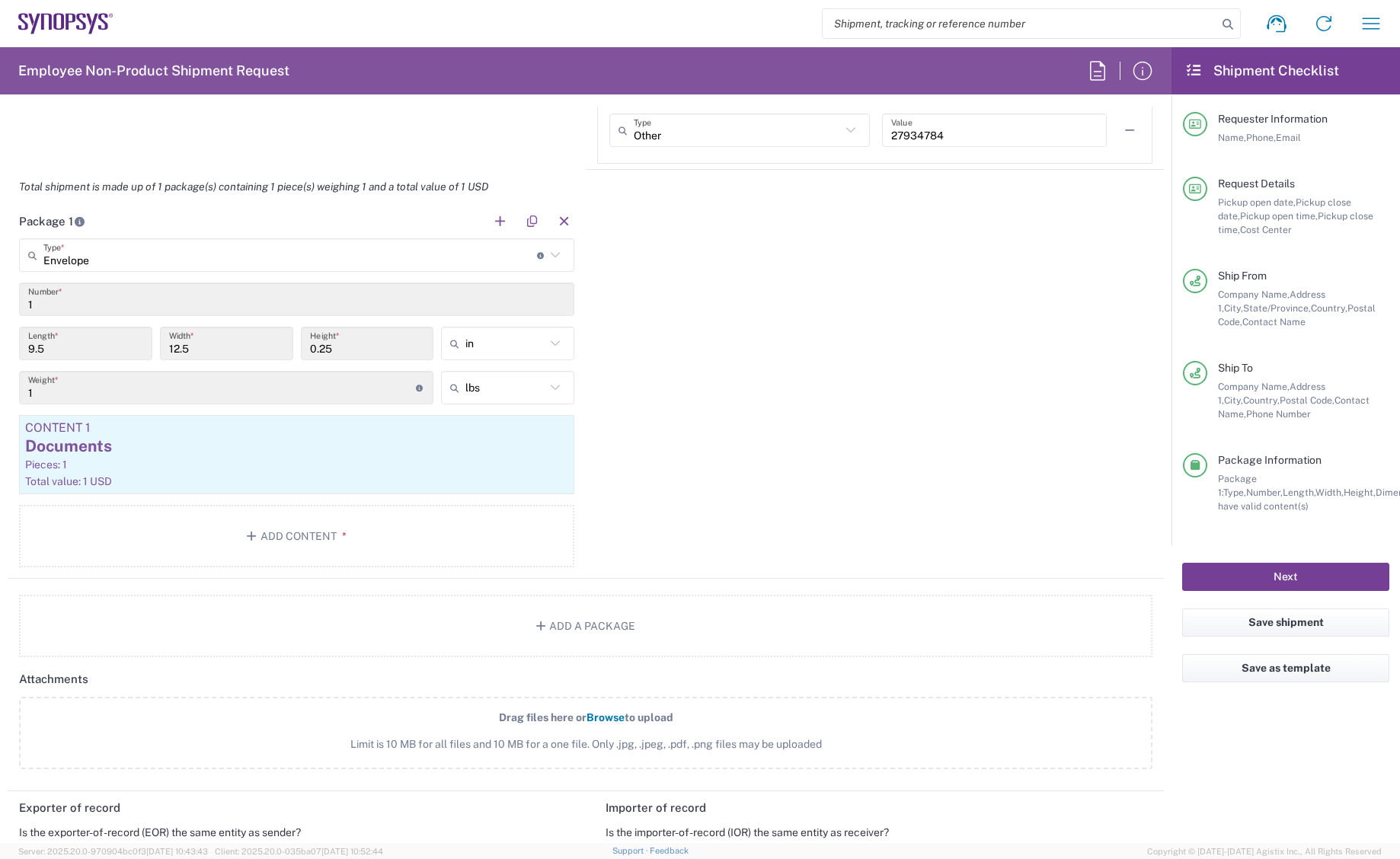
click at [1295, 569] on button "Next" at bounding box center [1286, 577] width 207 height 28
click at [1295, 579] on button "Next" at bounding box center [1286, 577] width 207 height 28
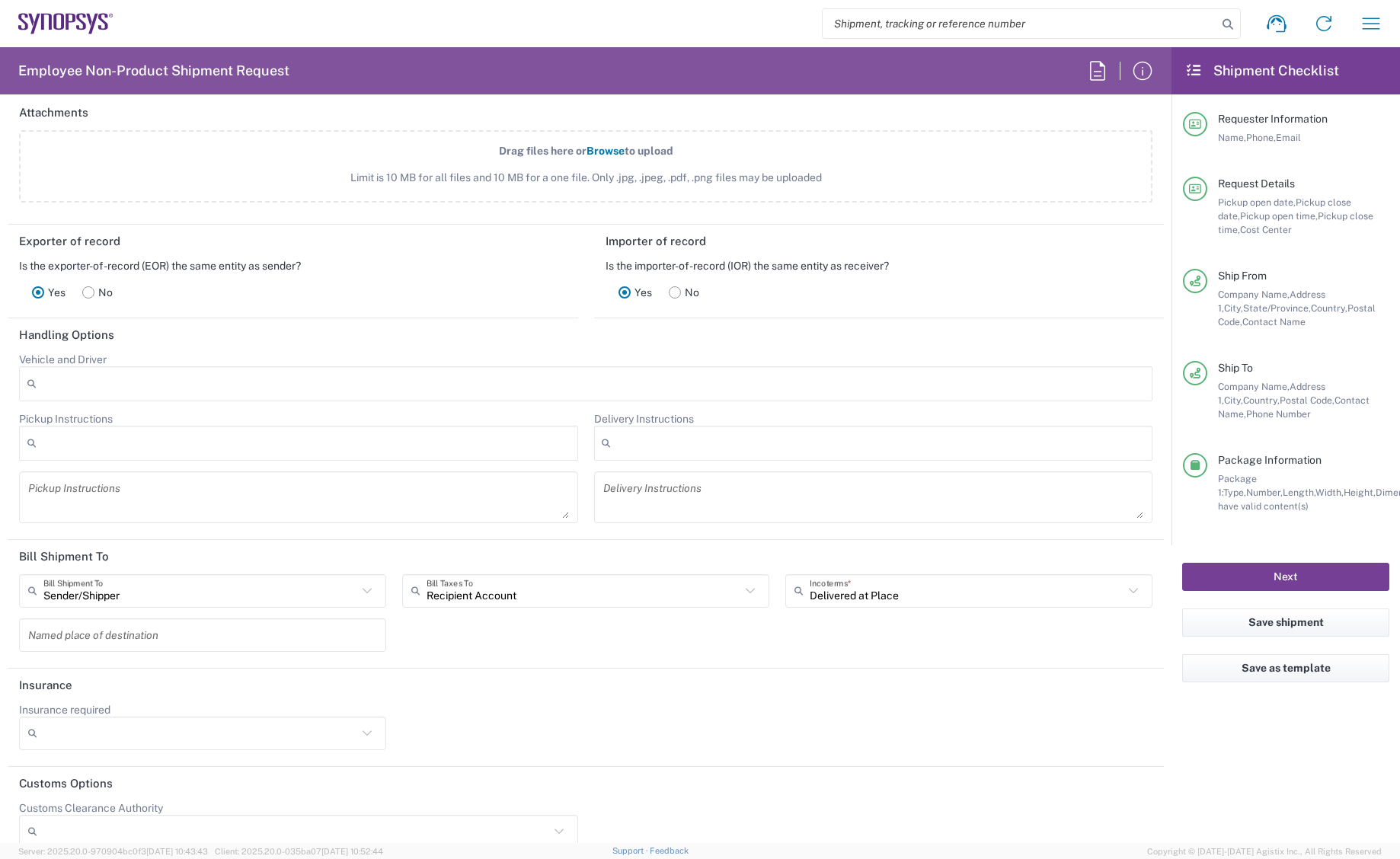
scroll to position [1884, 0]
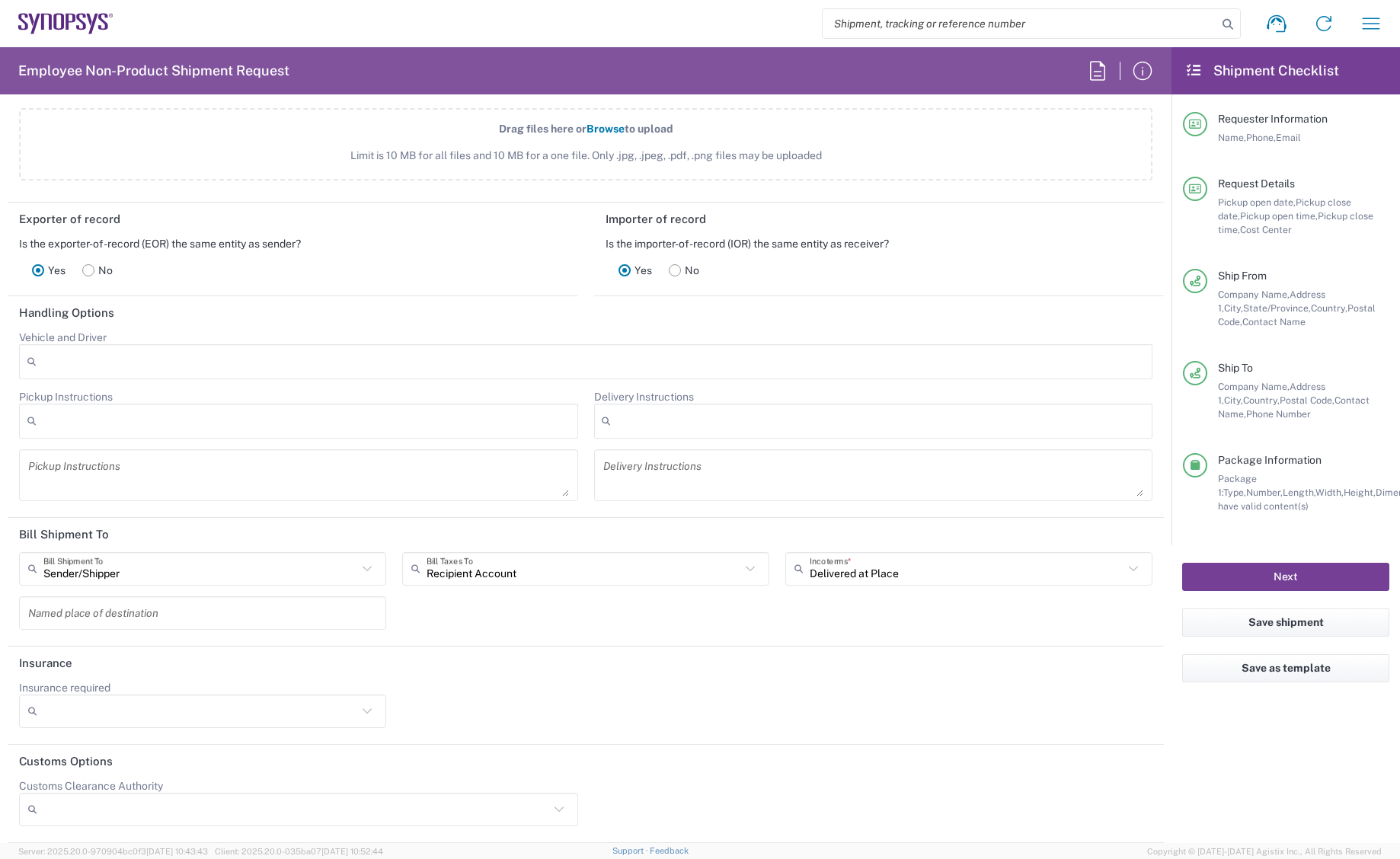
click at [1281, 575] on button "Next" at bounding box center [1286, 577] width 207 height 28
click at [1291, 573] on button "Next" at bounding box center [1286, 577] width 207 height 28
click at [1284, 577] on button "Next" at bounding box center [1286, 577] width 207 height 28
click at [1311, 574] on button "Next" at bounding box center [1286, 577] width 207 height 28
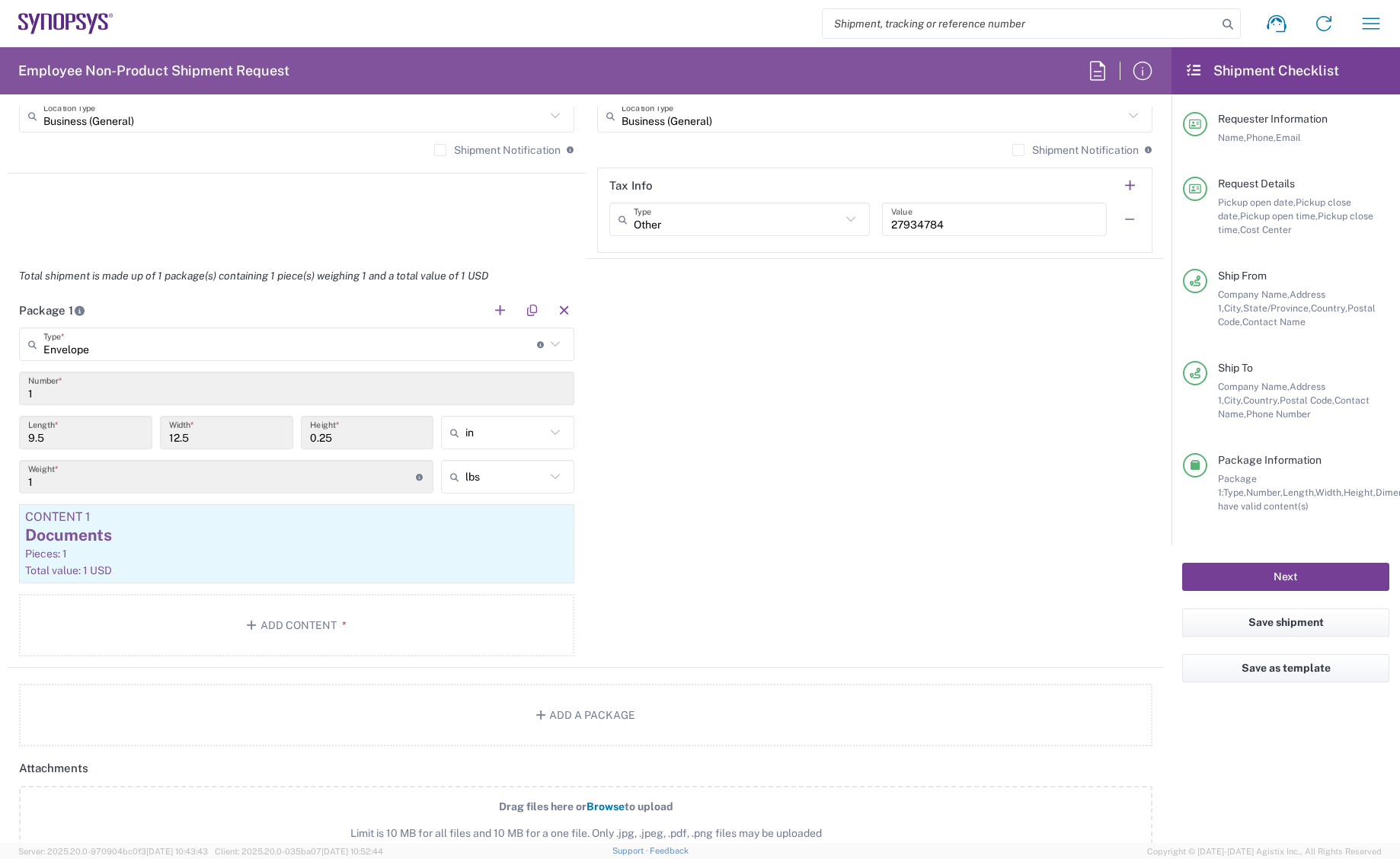
scroll to position [1199, 0]
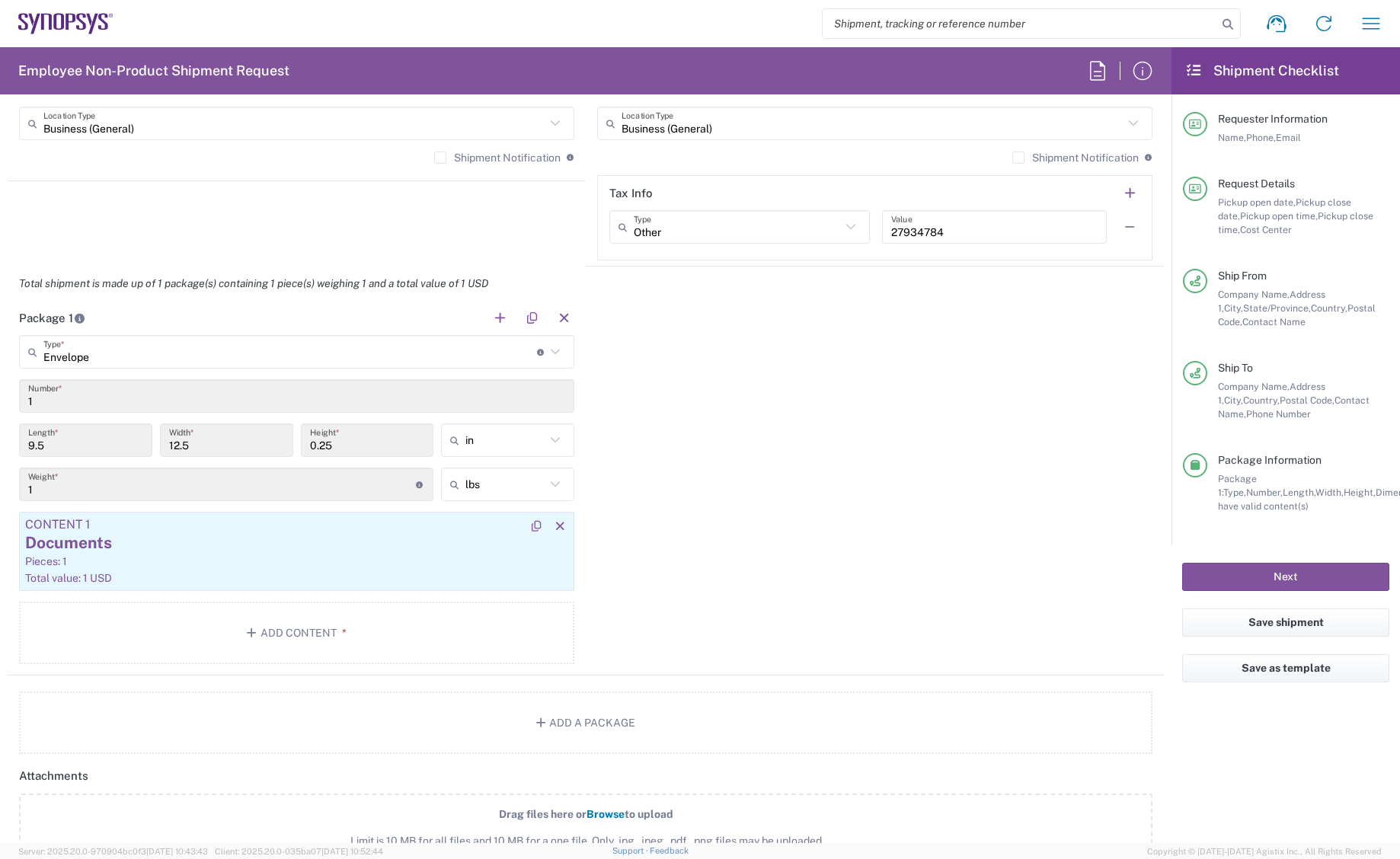
click at [390, 552] on div "Documents" at bounding box center [296, 543] width 543 height 23
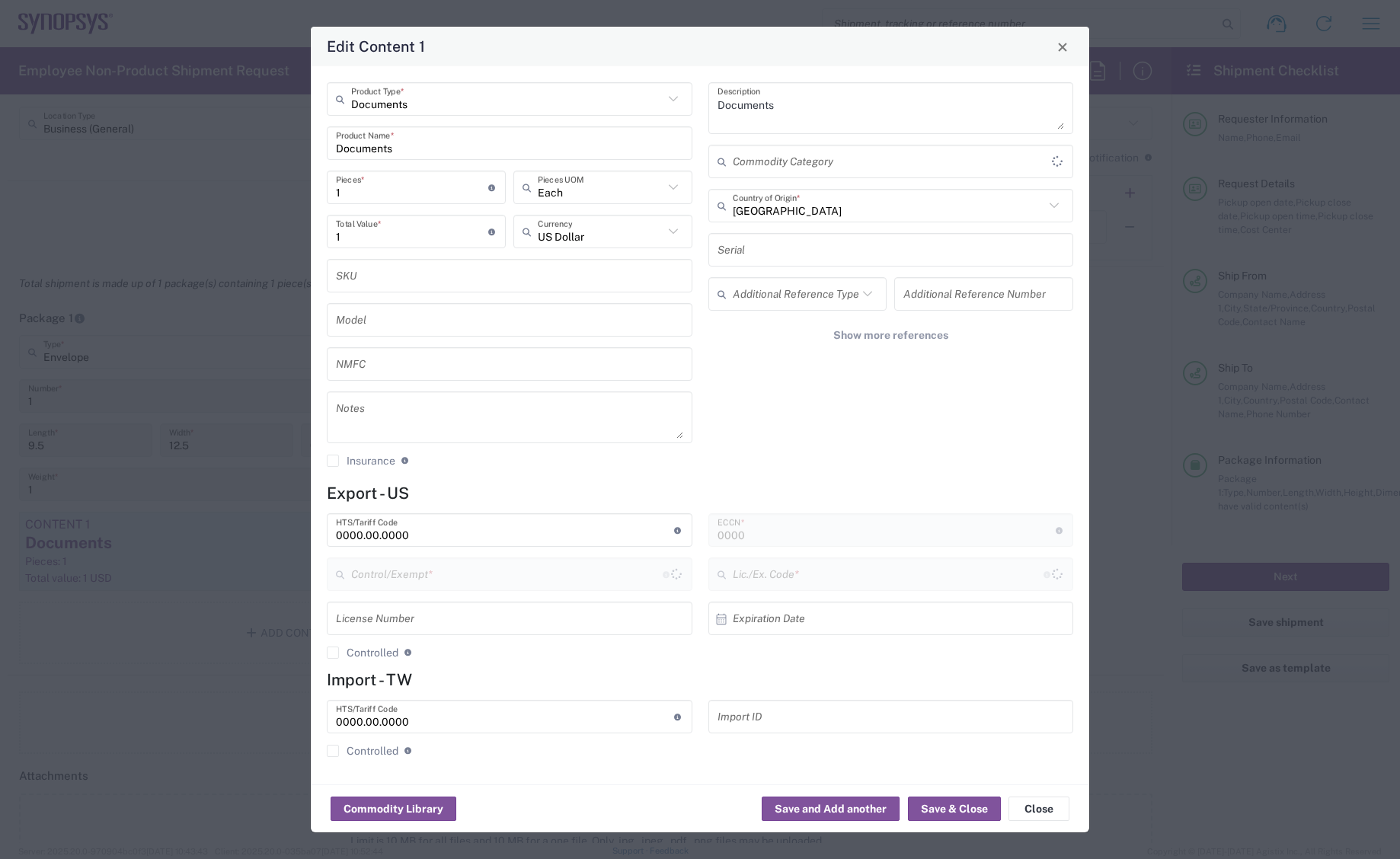
type input "FTR Exemption"
type input "30.37(a)"
click at [933, 809] on button "Save & Close" at bounding box center [954, 809] width 93 height 25
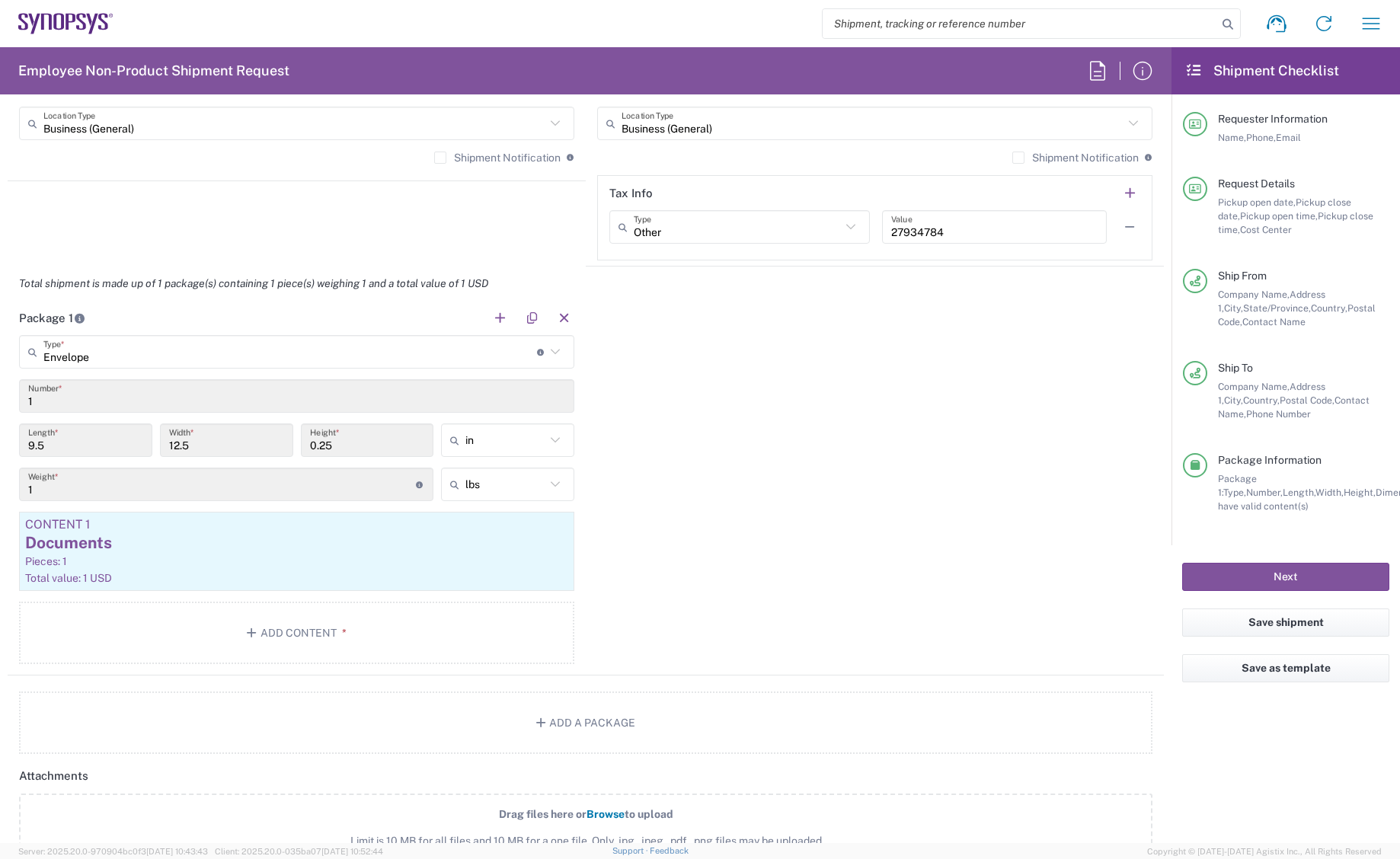
click at [646, 629] on div "Package 1 Envelope Type * Material used to package goods Bale(s) Basket(s) Bolt…" at bounding box center [586, 488] width 1156 height 375
click at [1284, 570] on button "Next" at bounding box center [1286, 577] width 207 height 28
click at [1285, 571] on button "Next" at bounding box center [1286, 577] width 207 height 28
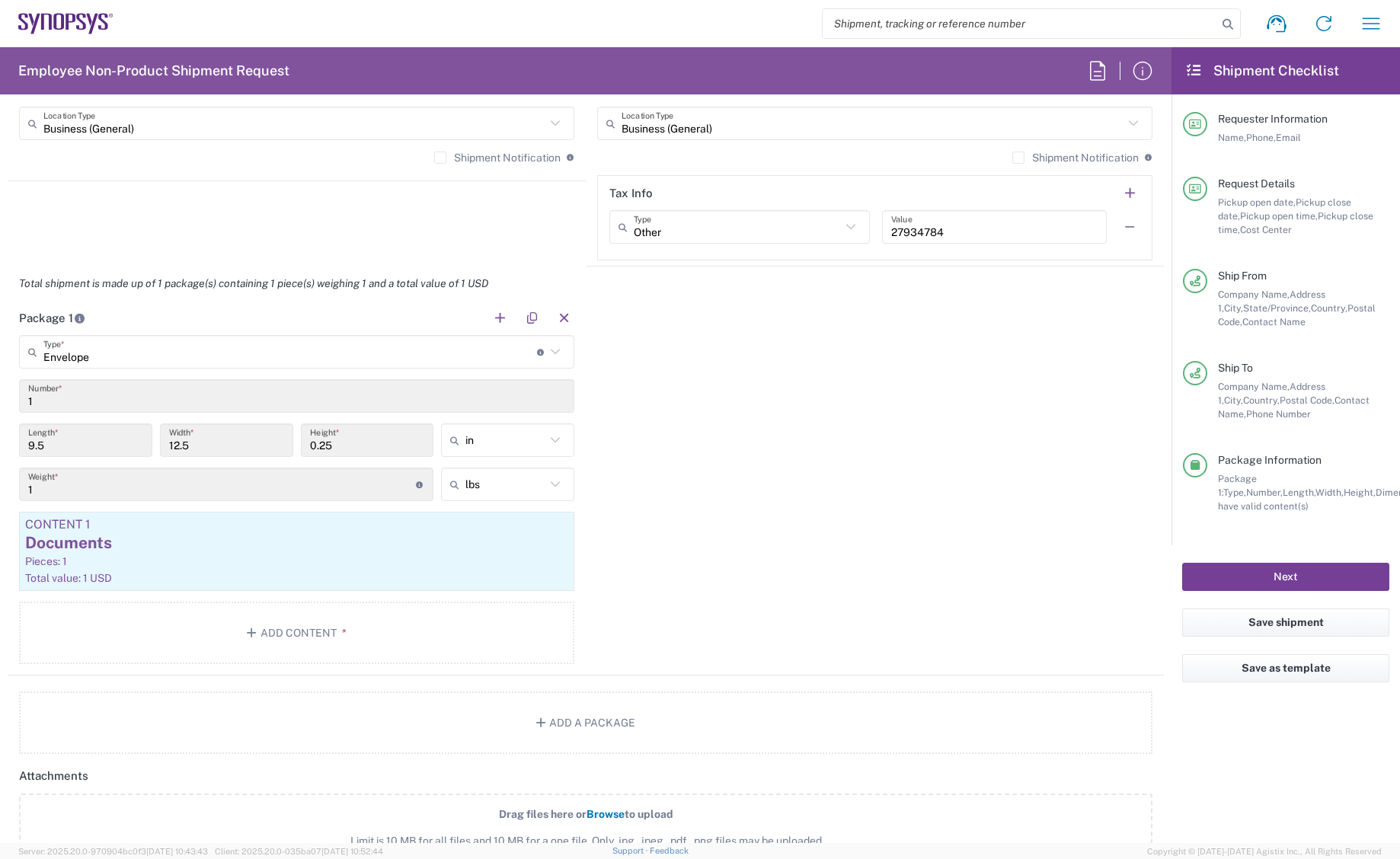
click at [1285, 571] on button "Next" at bounding box center [1286, 577] width 207 height 28
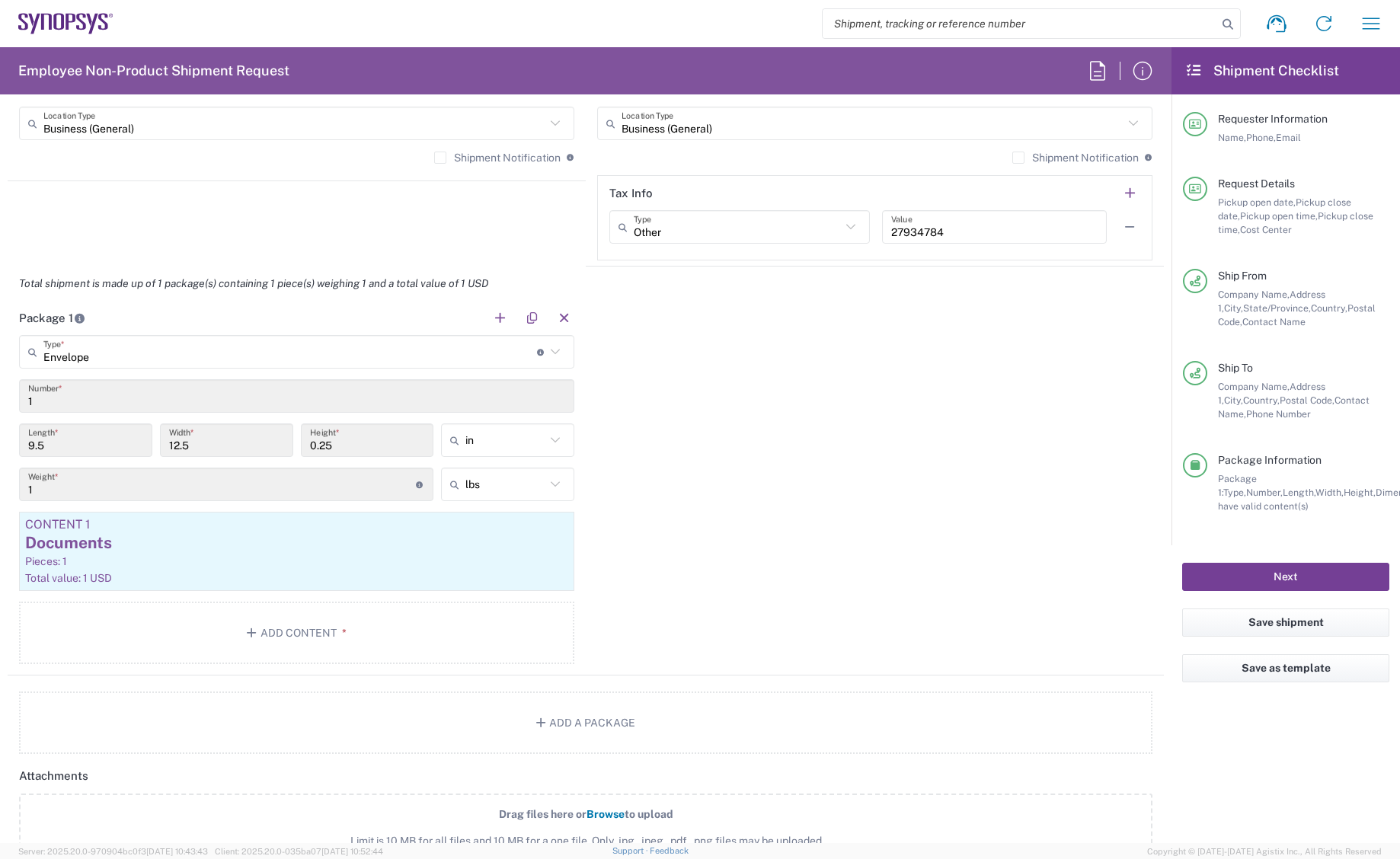
click at [1285, 571] on button "Next" at bounding box center [1286, 577] width 207 height 28
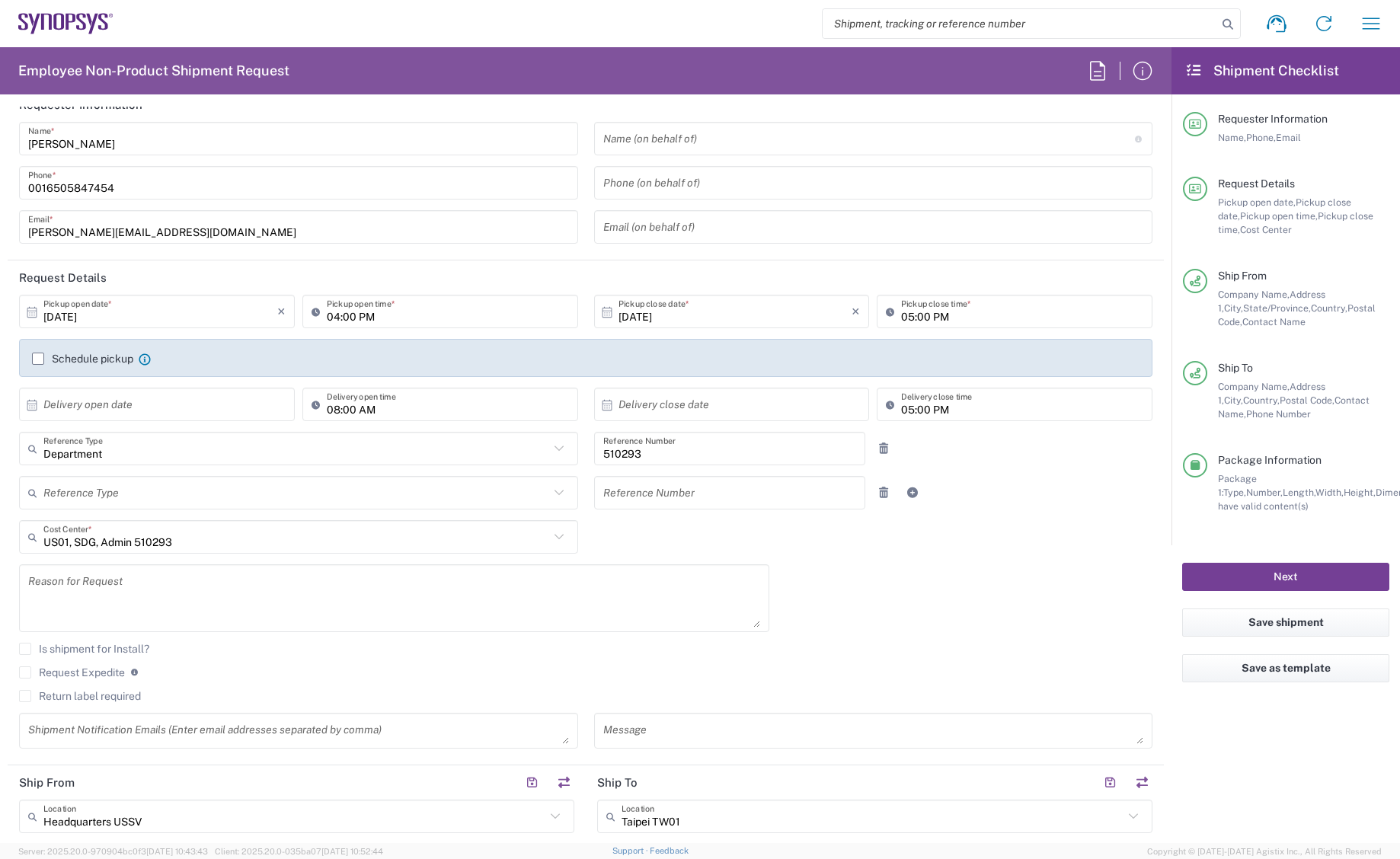
scroll to position [0, 0]
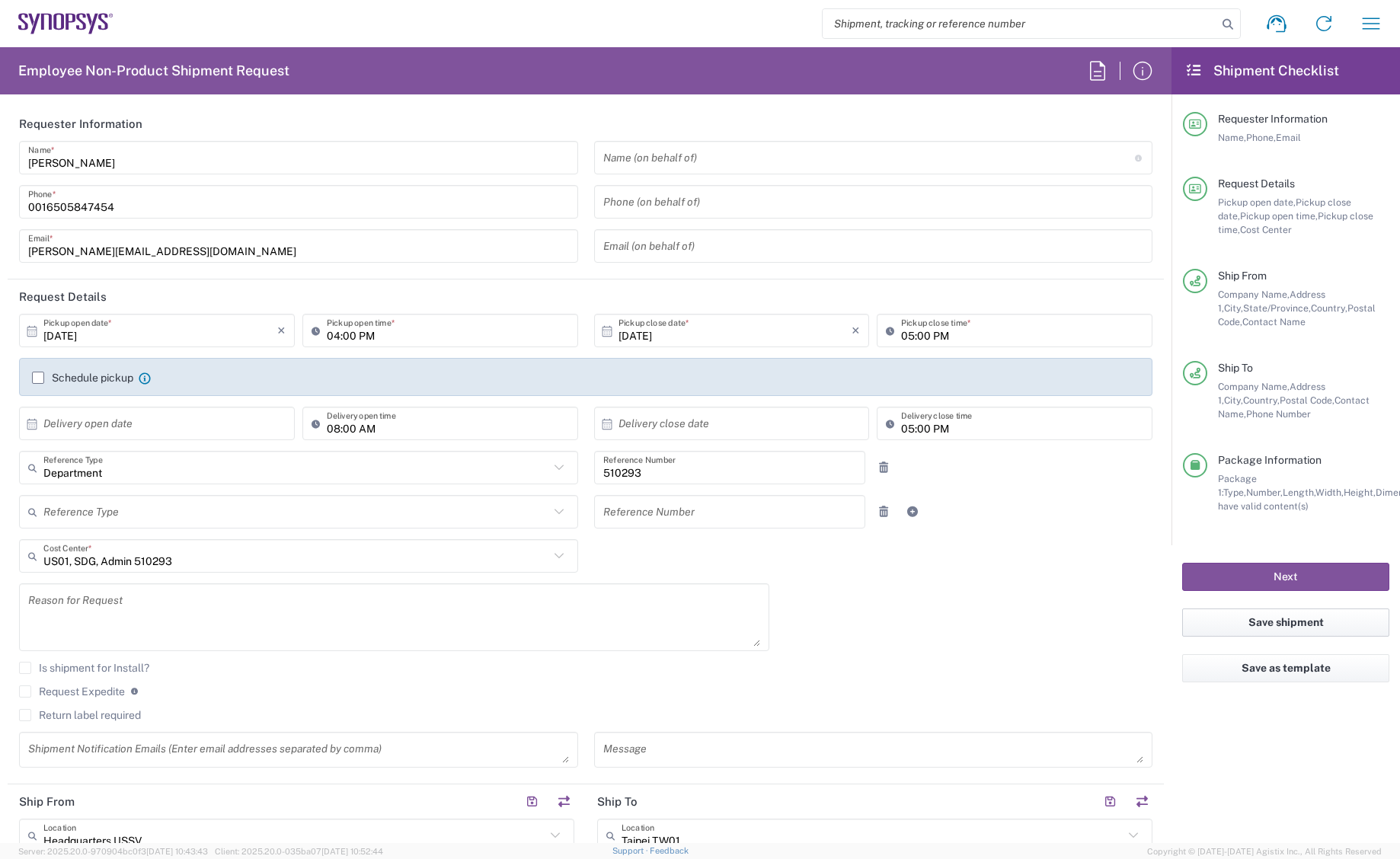
click at [1284, 615] on button "Save shipment" at bounding box center [1286, 622] width 207 height 28
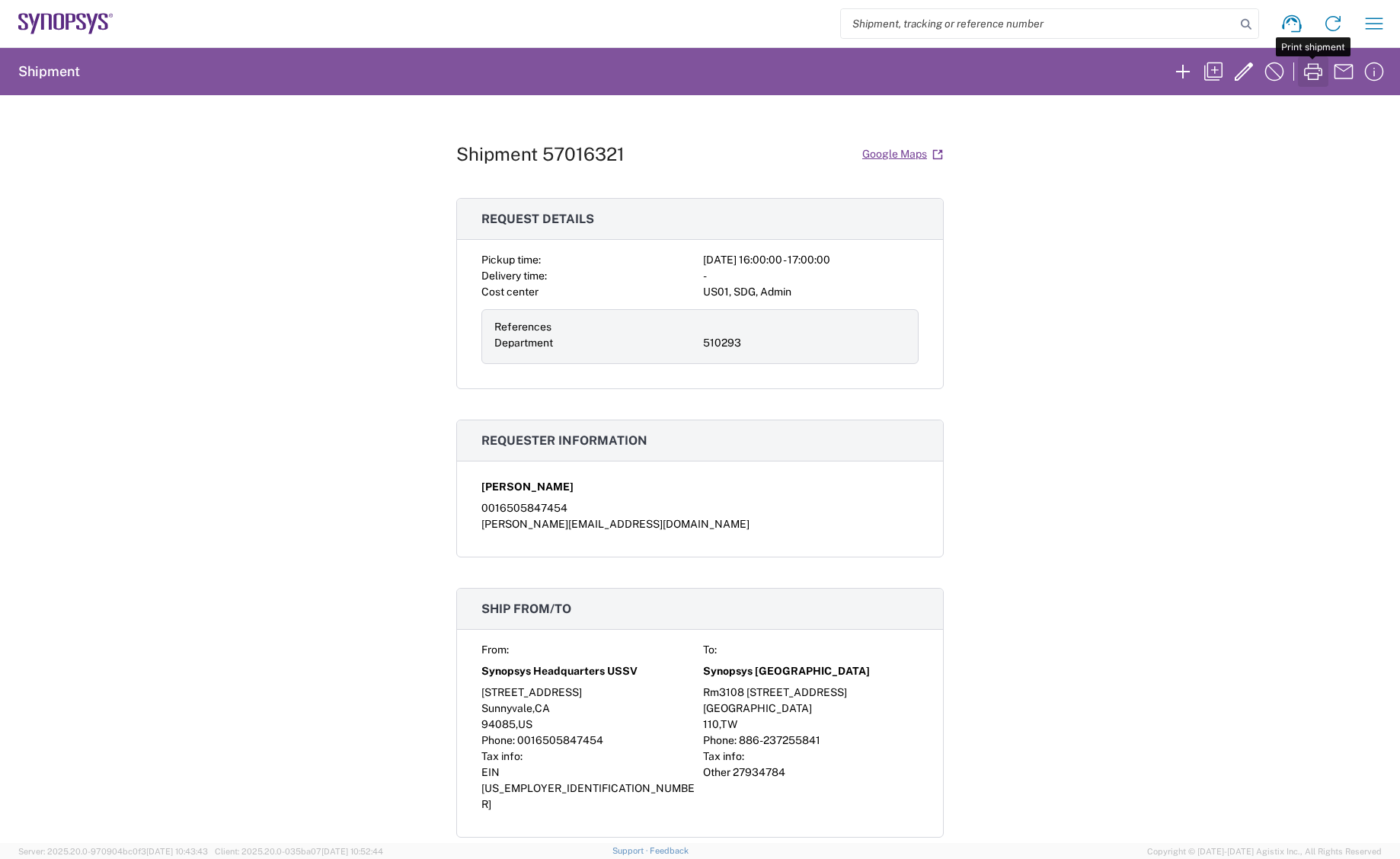
click at [1312, 67] on icon "button" at bounding box center [1313, 71] width 25 height 25
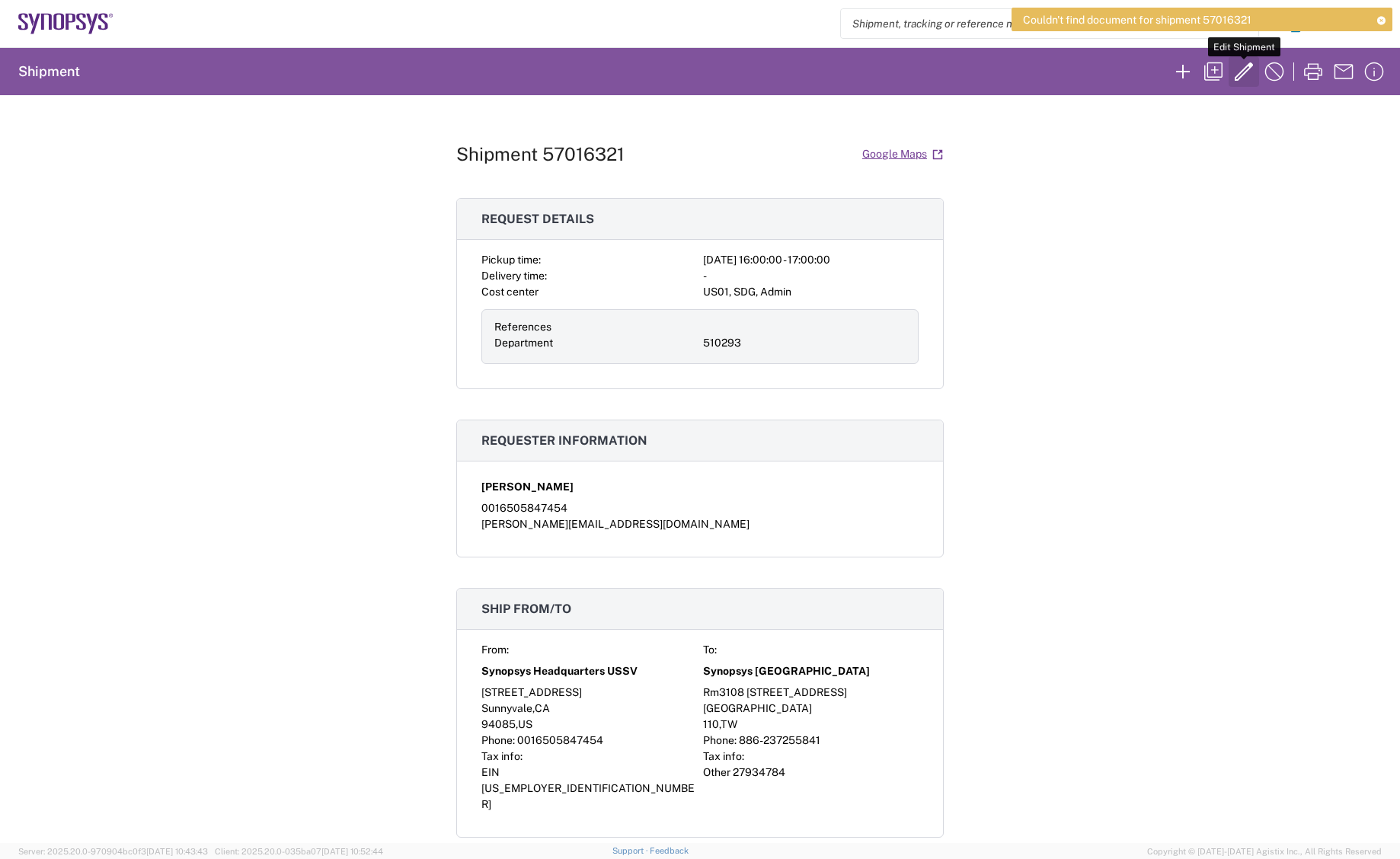
click at [1243, 68] on icon "button" at bounding box center [1244, 71] width 25 height 25
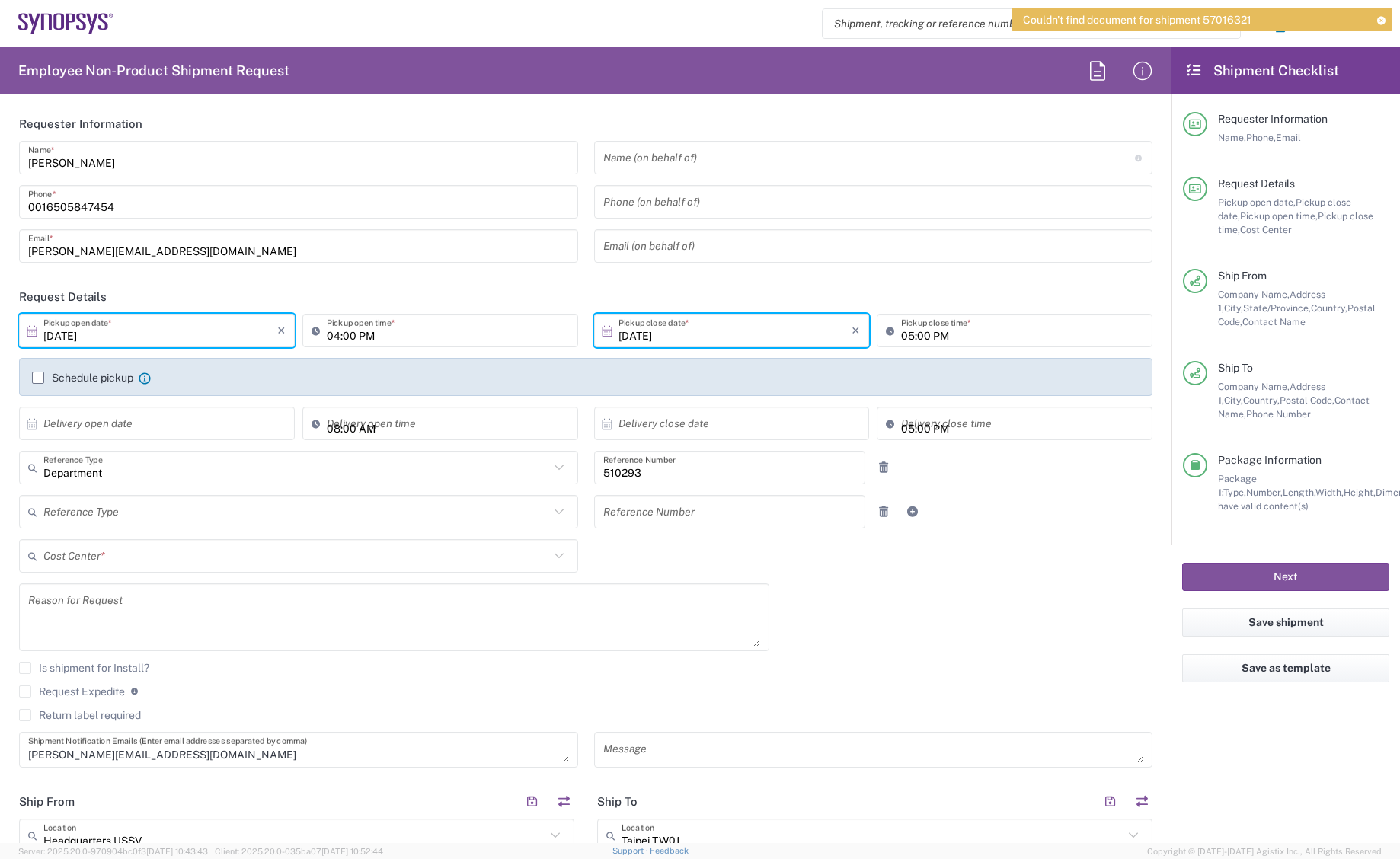
type input "US01, SDG, Admin 510293"
type input "Envelope"
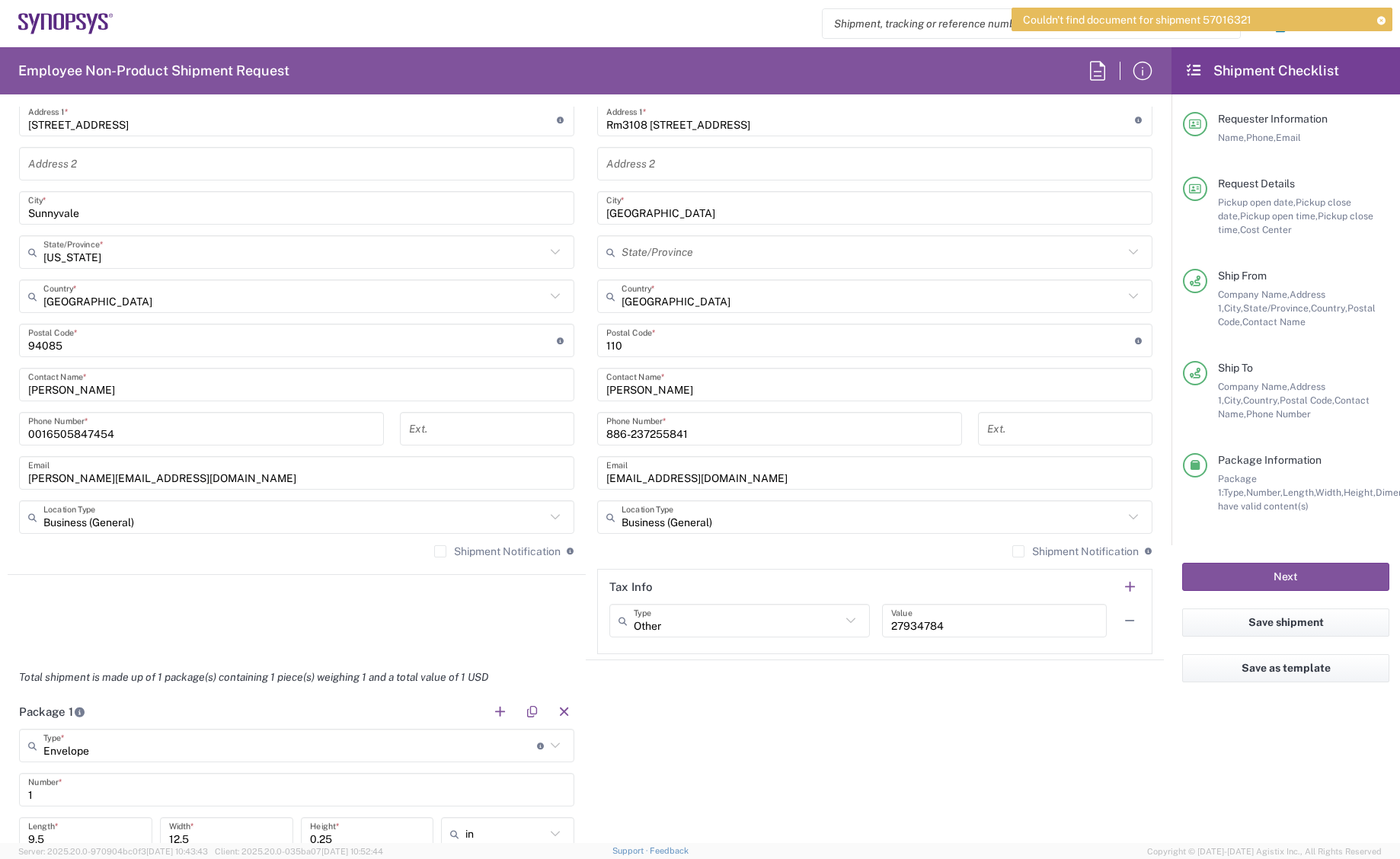
scroll to position [914, 0]
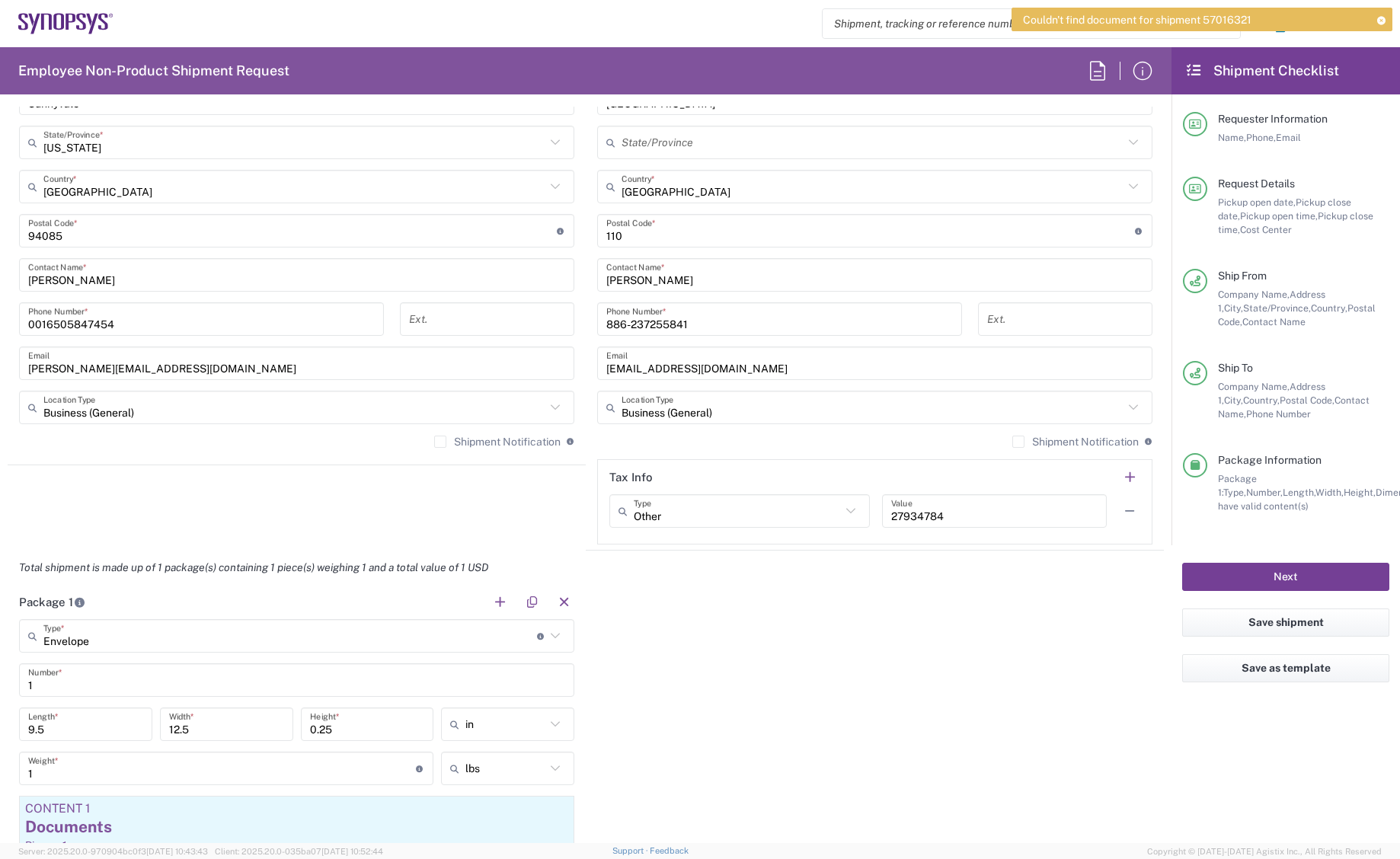
click at [1301, 573] on button "Next" at bounding box center [1286, 577] width 207 height 28
click at [1292, 574] on button "Next" at bounding box center [1286, 577] width 207 height 28
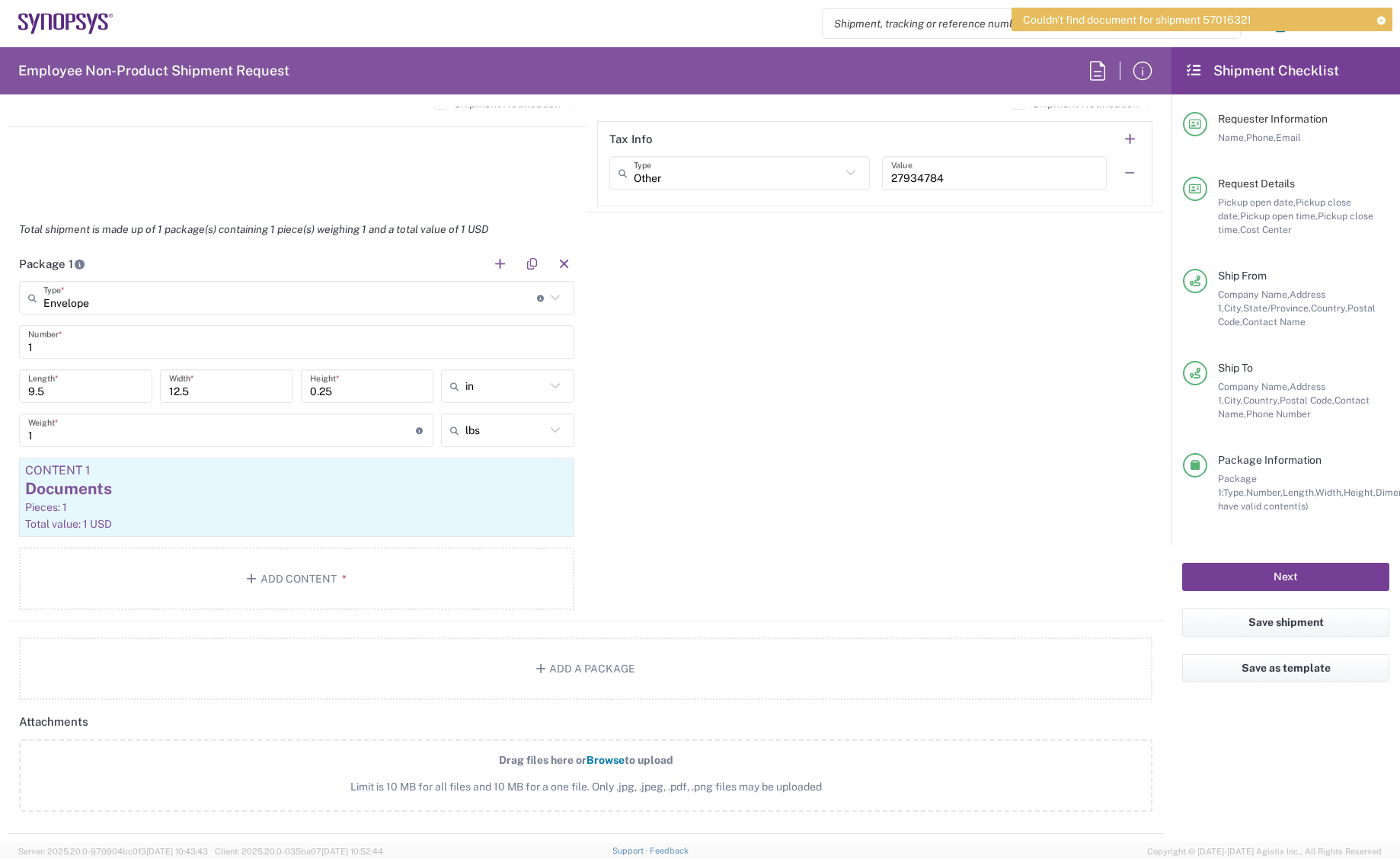
scroll to position [1295, 0]
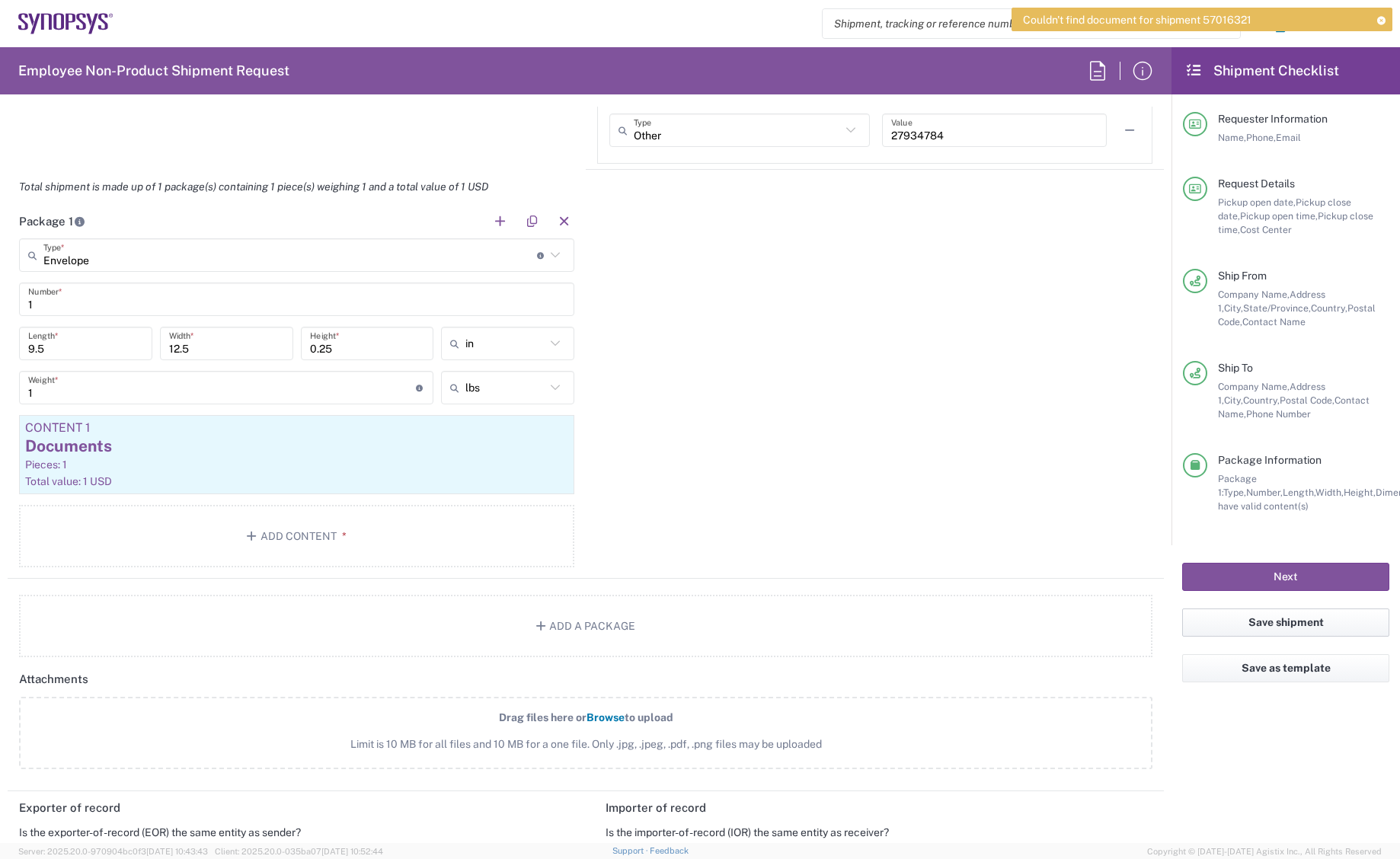
click at [1285, 620] on button "Save shipment" at bounding box center [1286, 622] width 207 height 28
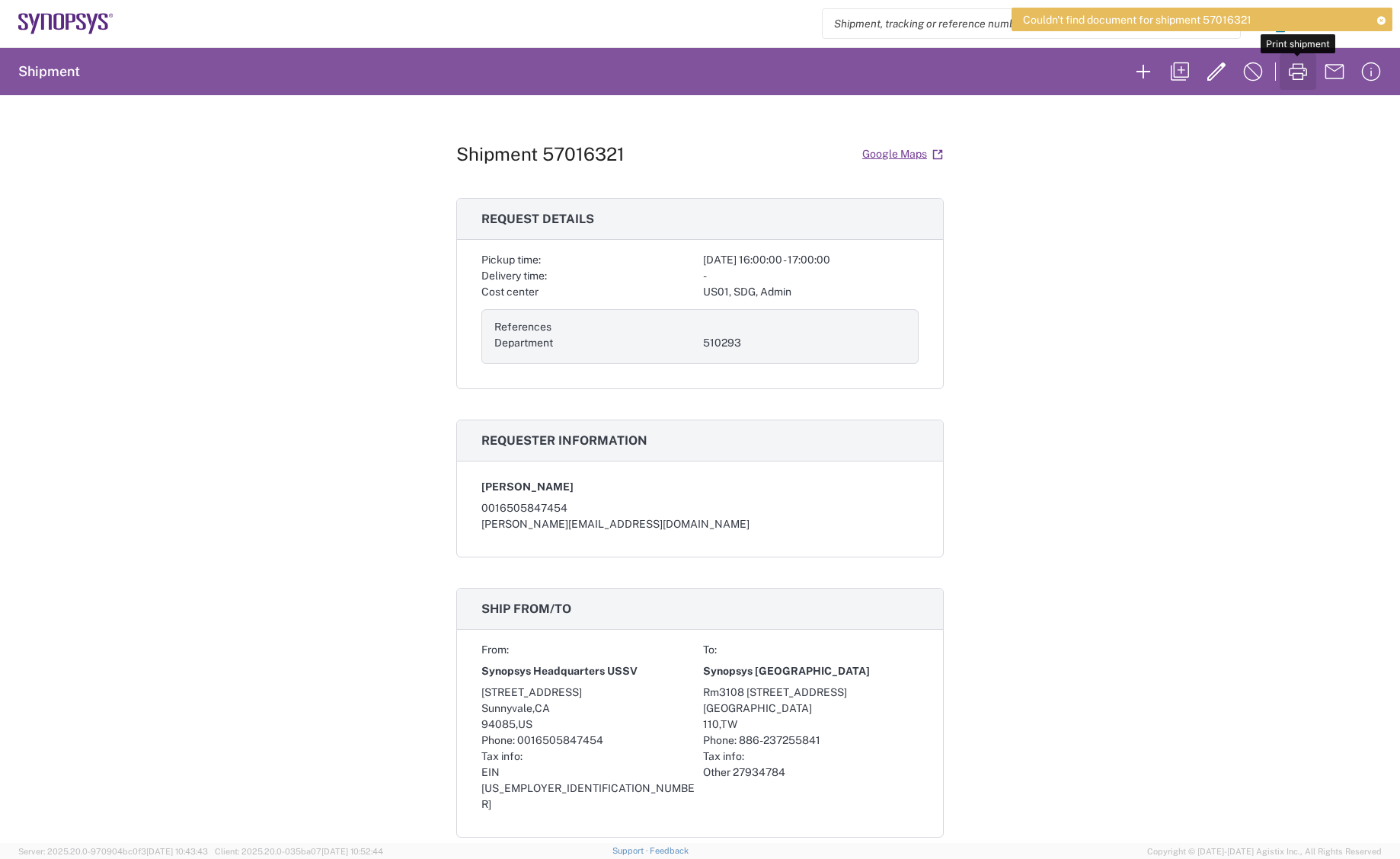
click at [1291, 70] on icon "button" at bounding box center [1298, 71] width 25 height 25
click at [1157, 233] on div "Shipment 57016321 Google Maps Request details Pickup time: 2025-10-02 16:00:00 …" at bounding box center [700, 469] width 1400 height 748
click at [1380, 52] on icon at bounding box center [1381, 54] width 10 height 8
click at [1382, 23] on icon at bounding box center [1381, 20] width 10 height 8
click at [1306, 64] on icon "button" at bounding box center [1298, 71] width 25 height 25
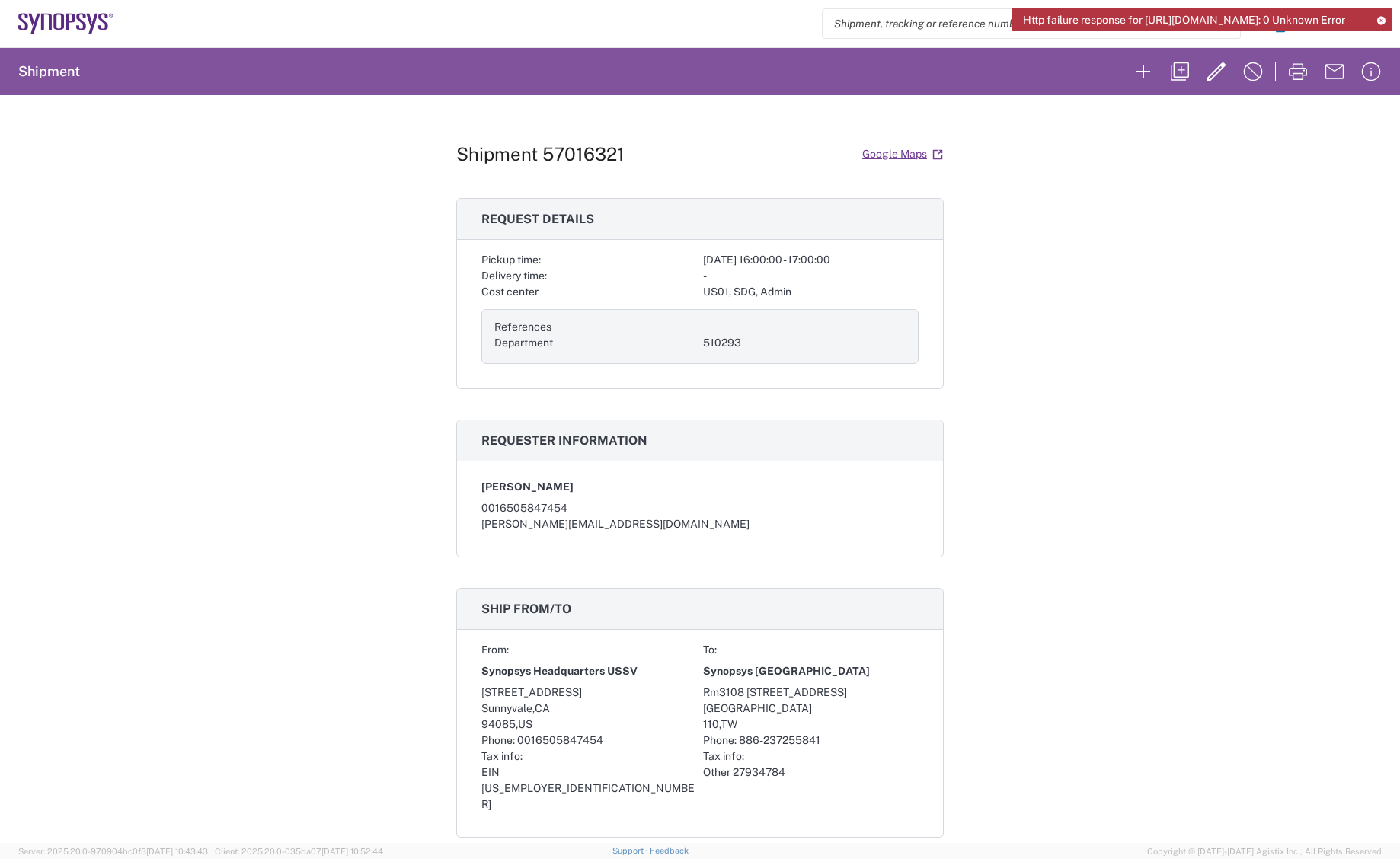
click at [1382, 18] on icon at bounding box center [1381, 20] width 10 height 8
